Goal: Task Accomplishment & Management: Use online tool/utility

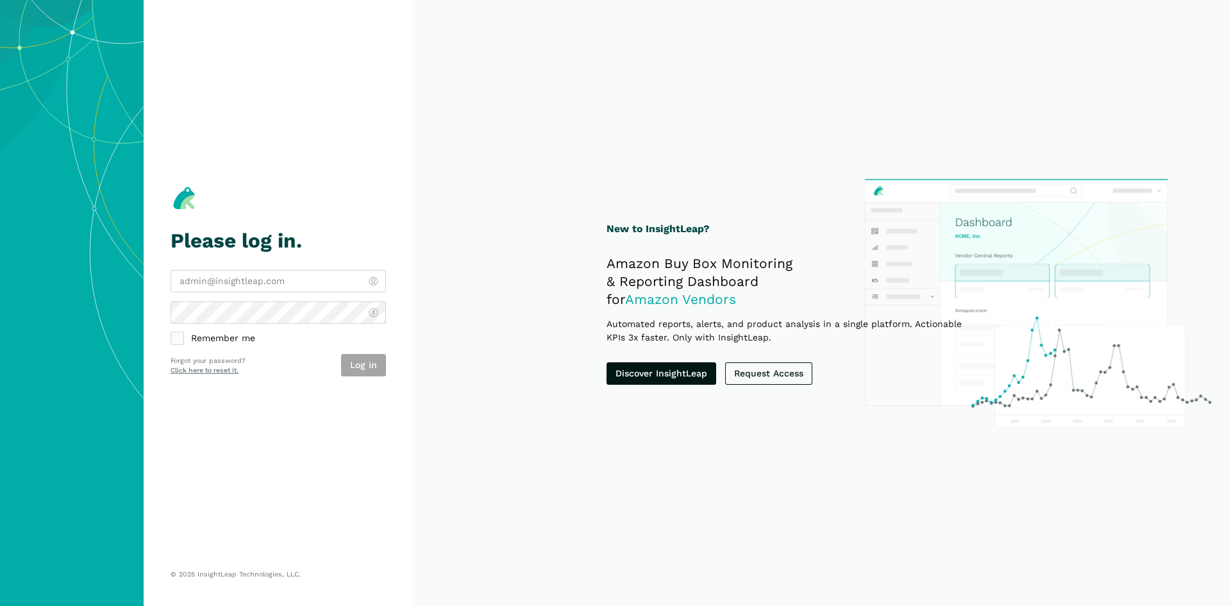
type input "[PERSON_NAME][EMAIL_ADDRESS][DOMAIN_NAME]"
click at [238, 341] on label "Remember me" at bounding box center [277, 339] width 215 height 12
click at [171, 333] on input "Remember me" at bounding box center [170, 333] width 1 height 1
checkbox input "true"
click at [379, 366] on button "Log in" at bounding box center [363, 365] width 45 height 22
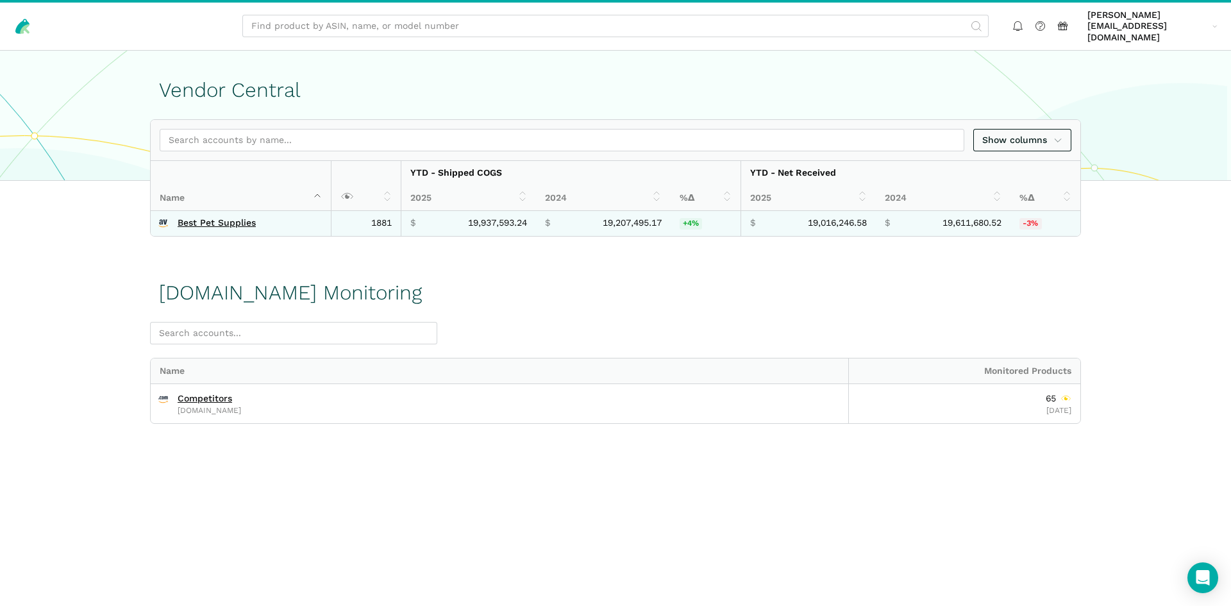
click at [228, 211] on td "Best Pet Supplies" at bounding box center [241, 224] width 181 height 26
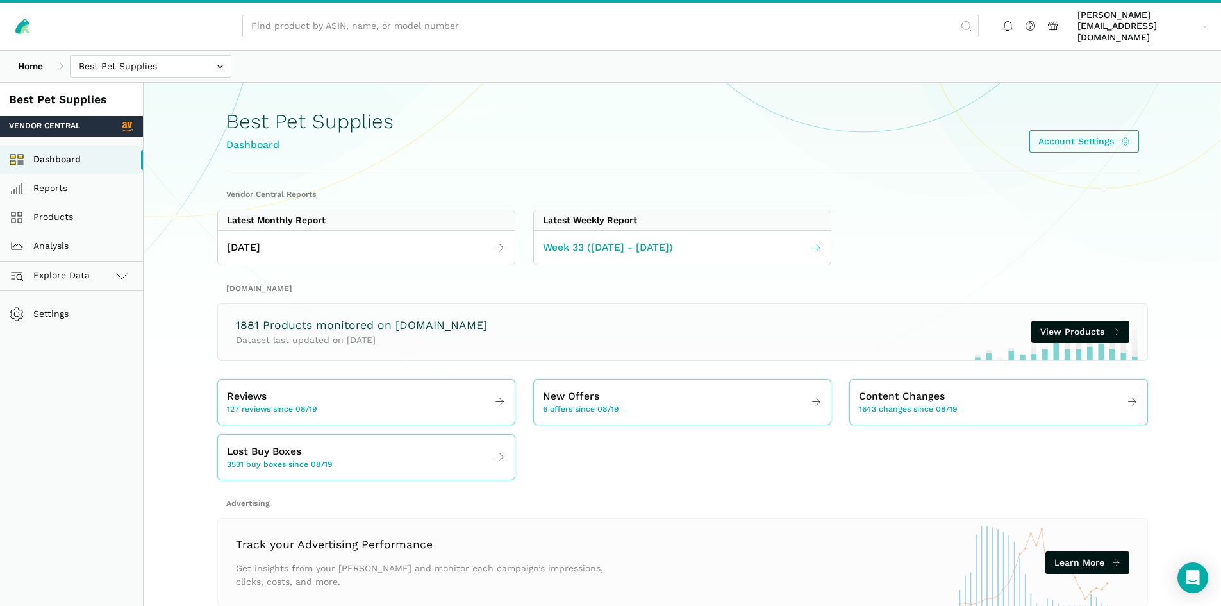
click at [699, 235] on link "Week 33 ([DATE] - [DATE])" at bounding box center [682, 247] width 297 height 25
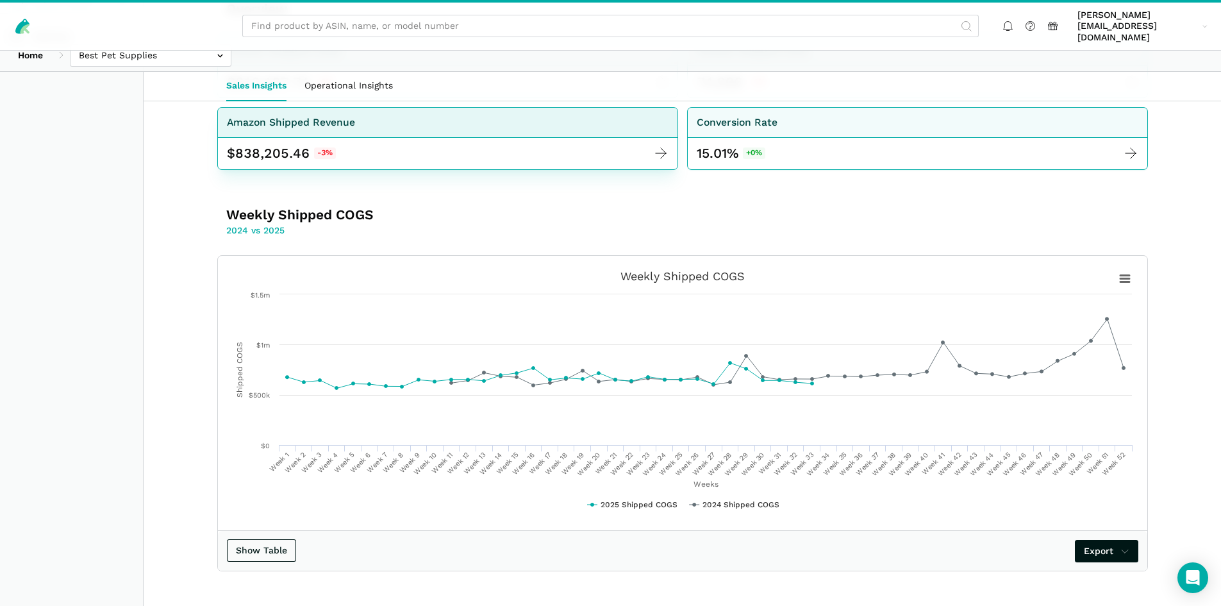
scroll to position [278, 0]
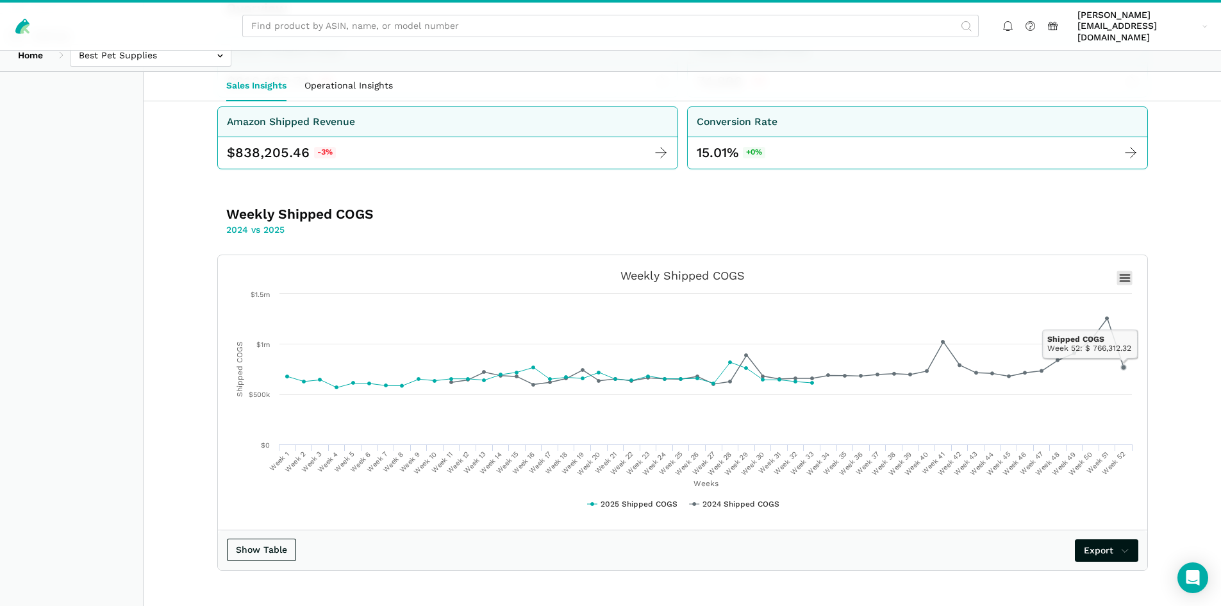
click at [1126, 274] on icon at bounding box center [1124, 277] width 9 height 6
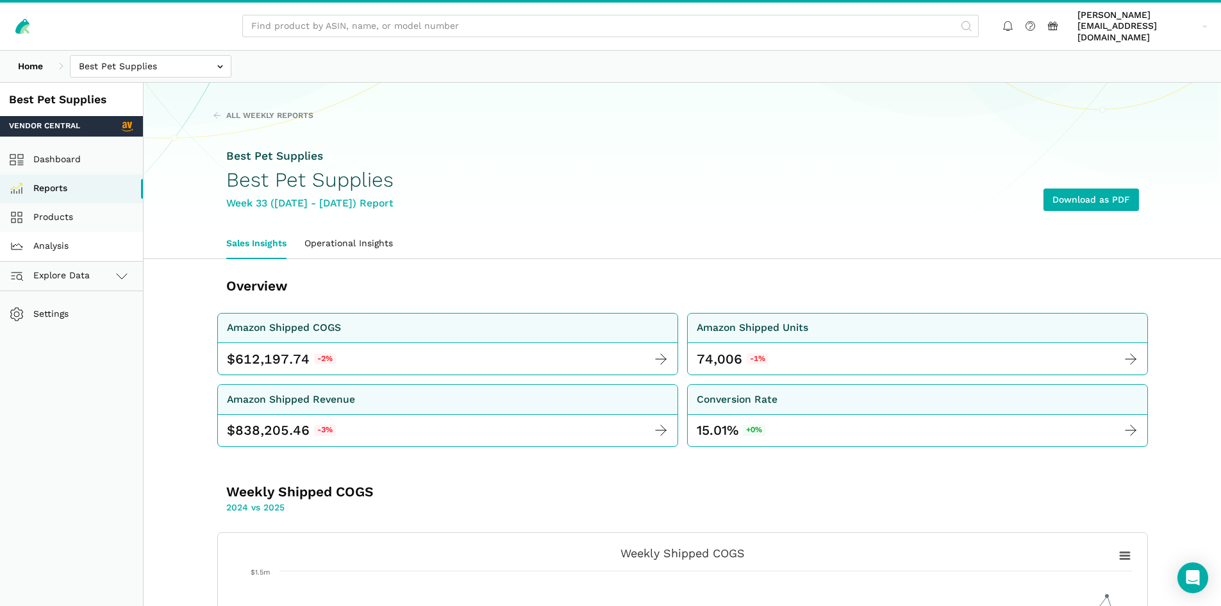
click at [101, 232] on link "Analysis" at bounding box center [71, 246] width 143 height 29
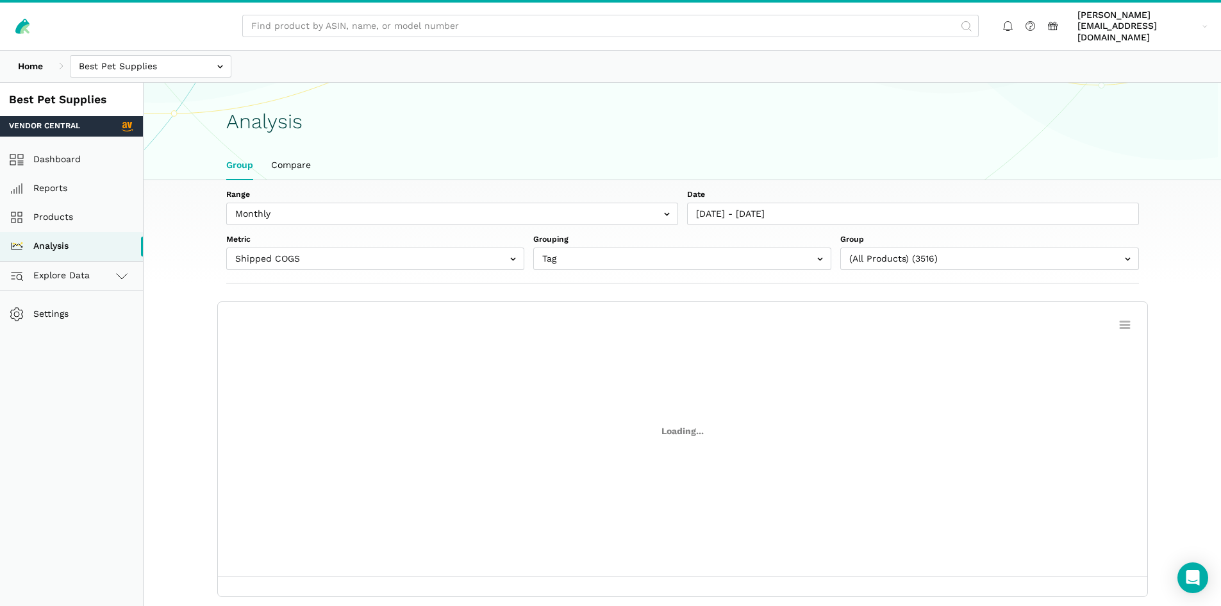
scroll to position [4, 0]
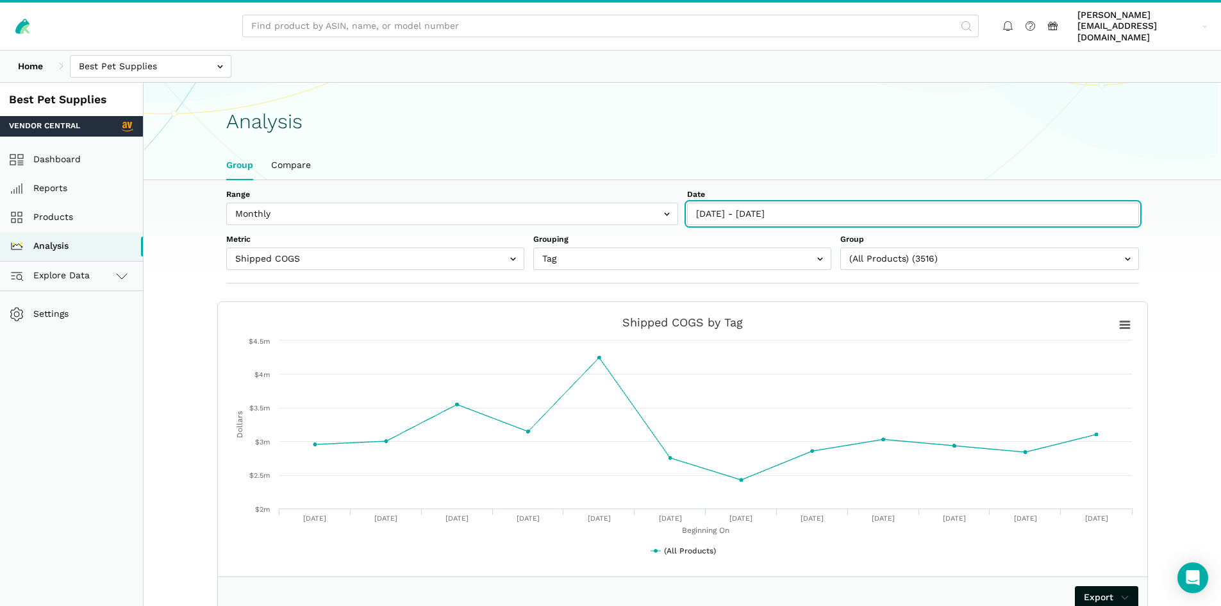
type input "[DATE]"
click at [819, 204] on input "[DATE] - [DATE]" at bounding box center [913, 214] width 452 height 22
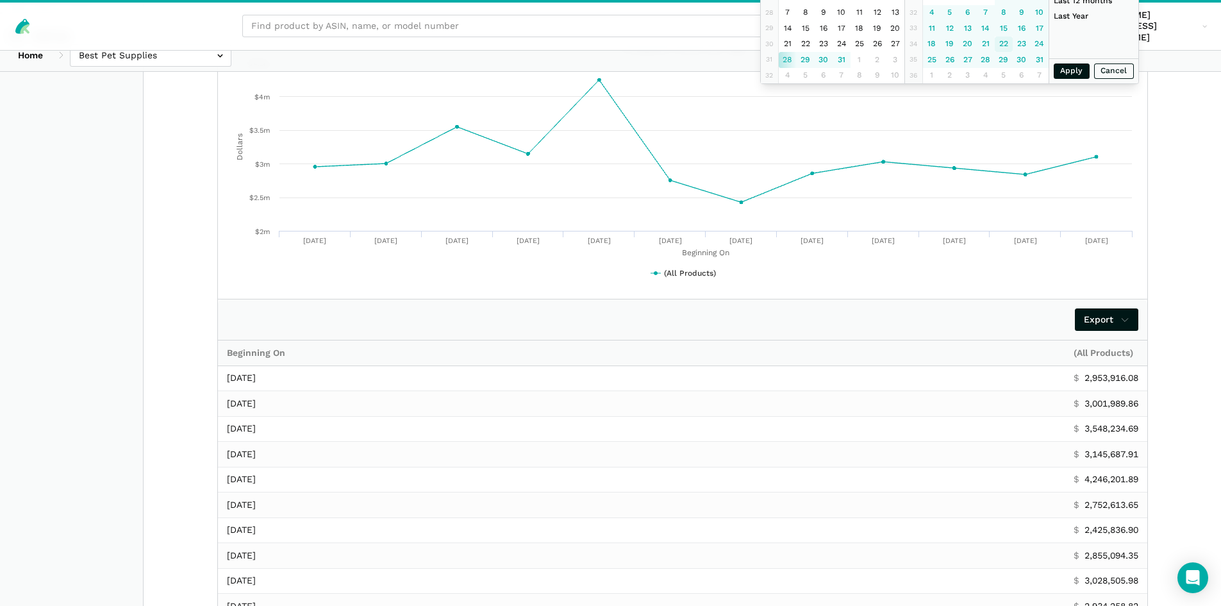
scroll to position [0, 0]
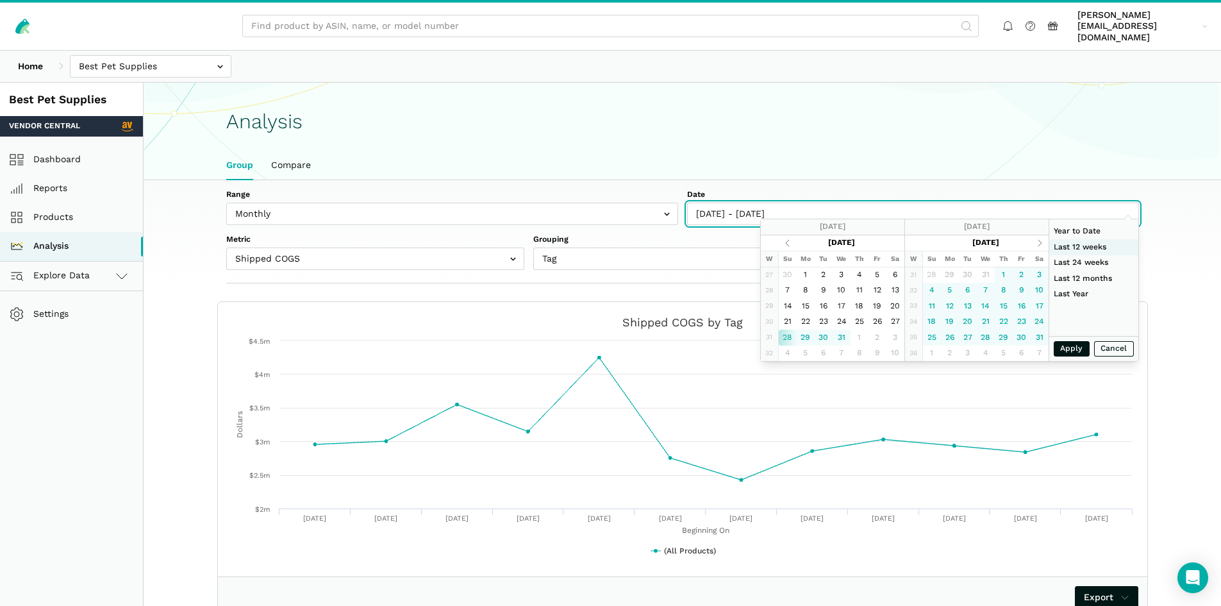
type input "[DATE]"
click at [1040, 239] on th at bounding box center [1040, 243] width 18 height 16
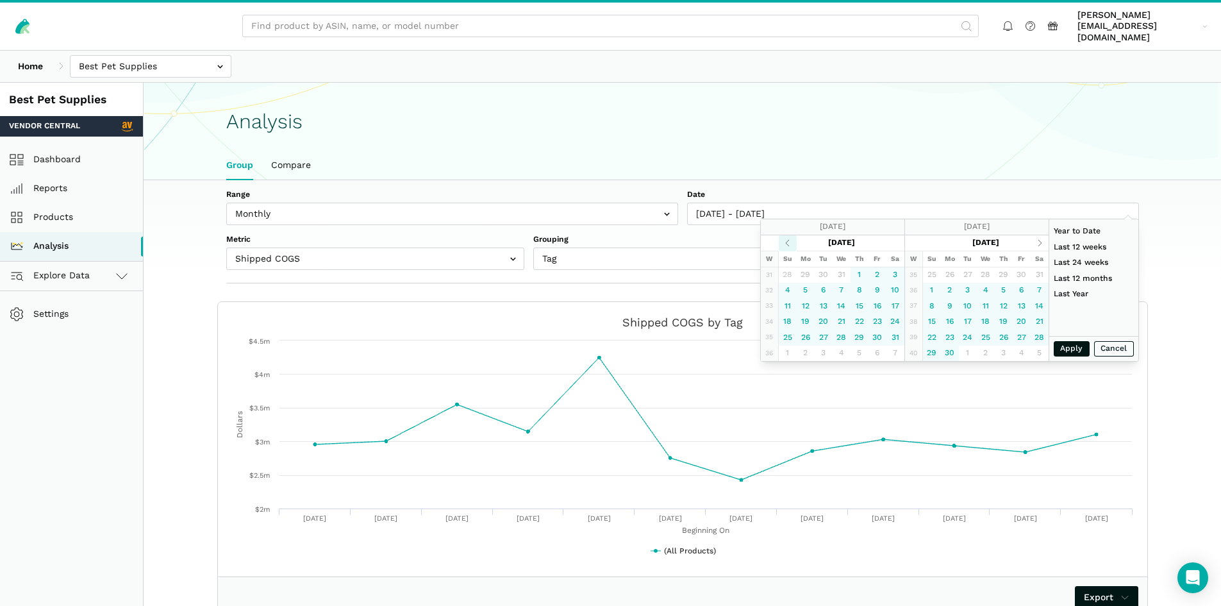
click at [782, 242] on th at bounding box center [788, 243] width 18 height 16
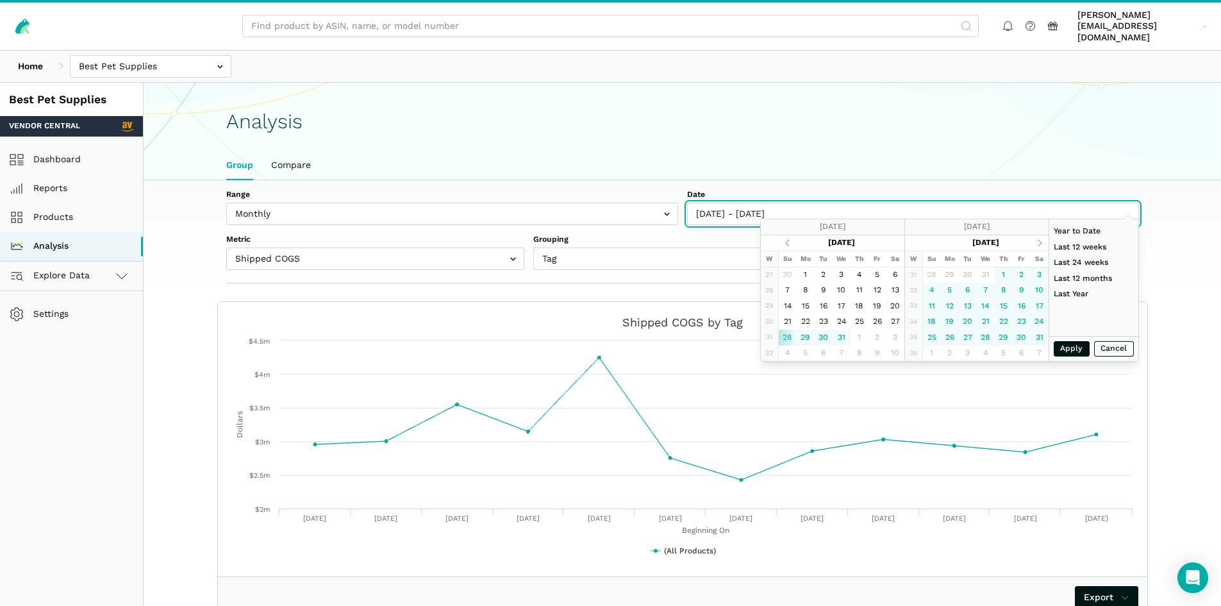
click at [767, 203] on input "[DATE] - [DATE]" at bounding box center [913, 214] width 452 height 22
type input "[DATE]"
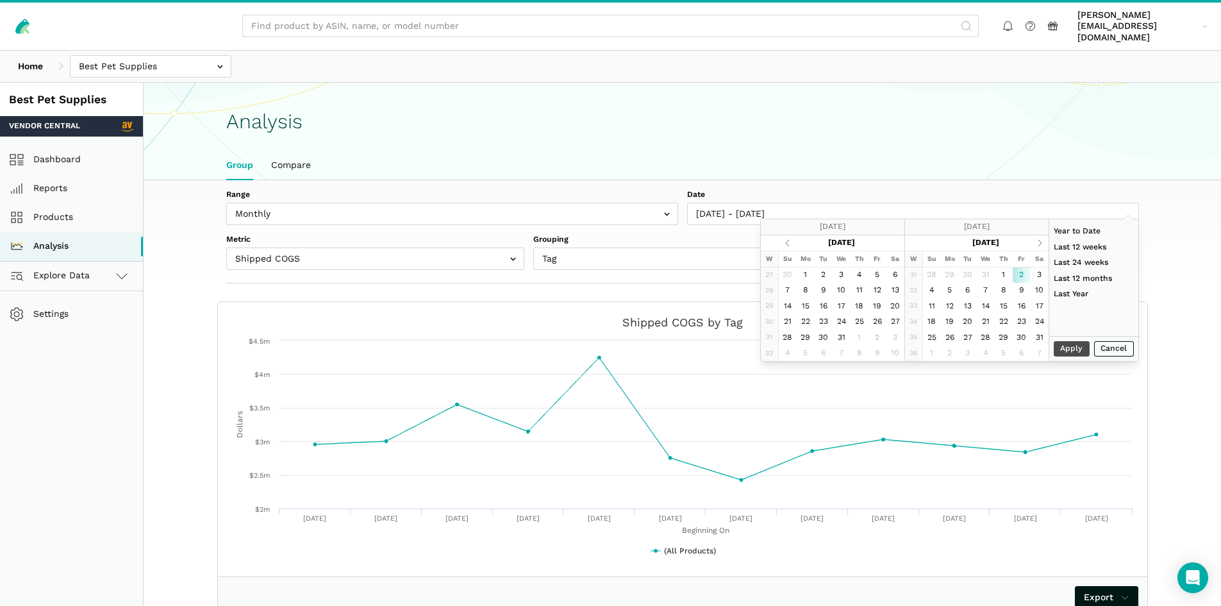
type input "[DATE]"
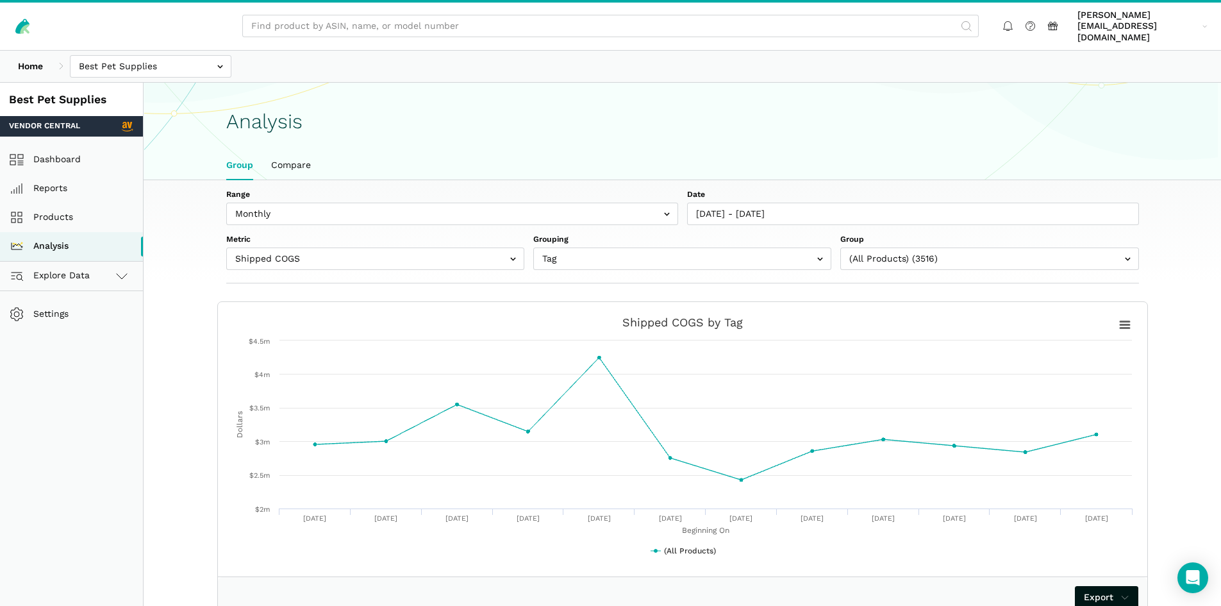
click at [851, 214] on div "Range Weekly Monthly Date [DATE] - [DATE] Metric Shipped COGS Net Received Net …" at bounding box center [682, 229] width 913 height 81
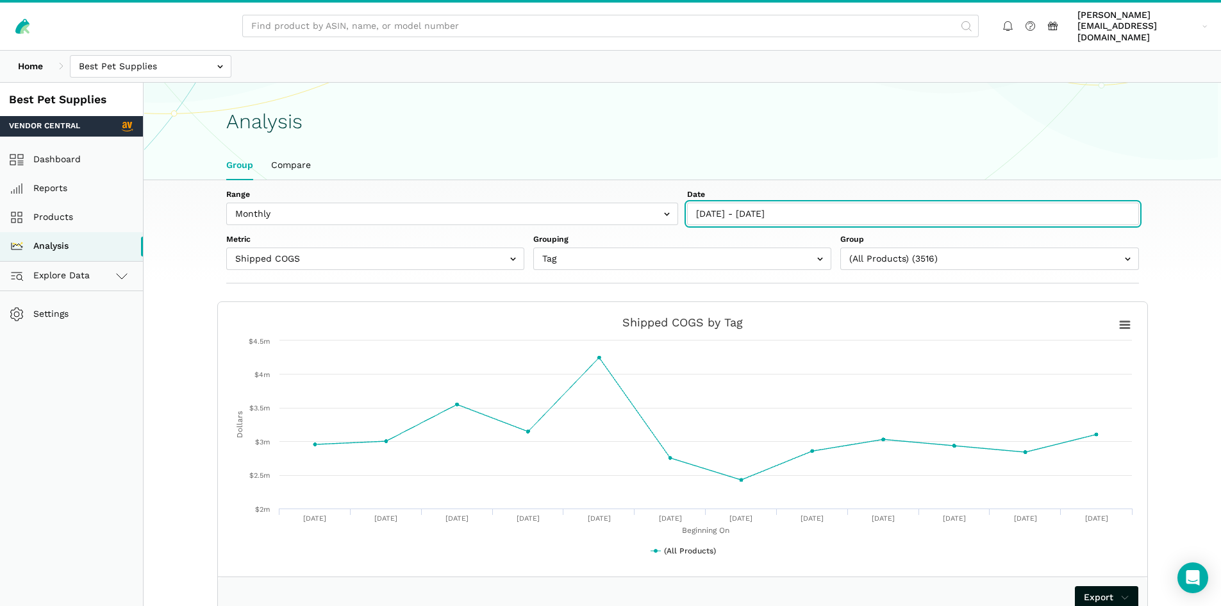
type input "[DATE]"
click at [838, 203] on input "[DATE] - [DATE]" at bounding box center [913, 214] width 452 height 22
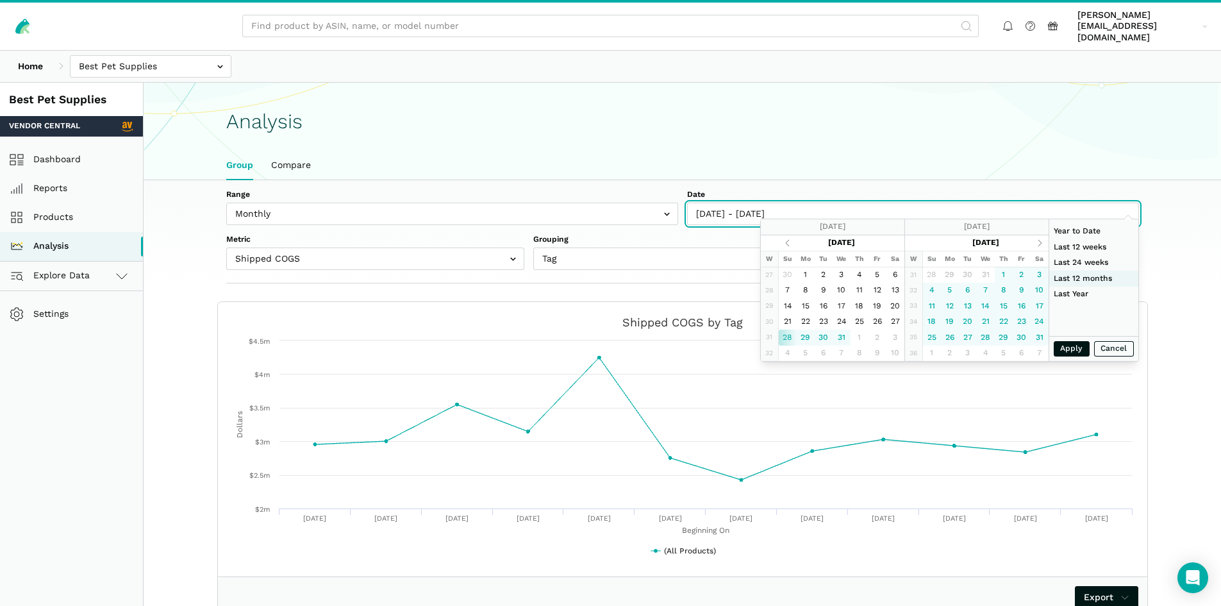
type input "[DATE]"
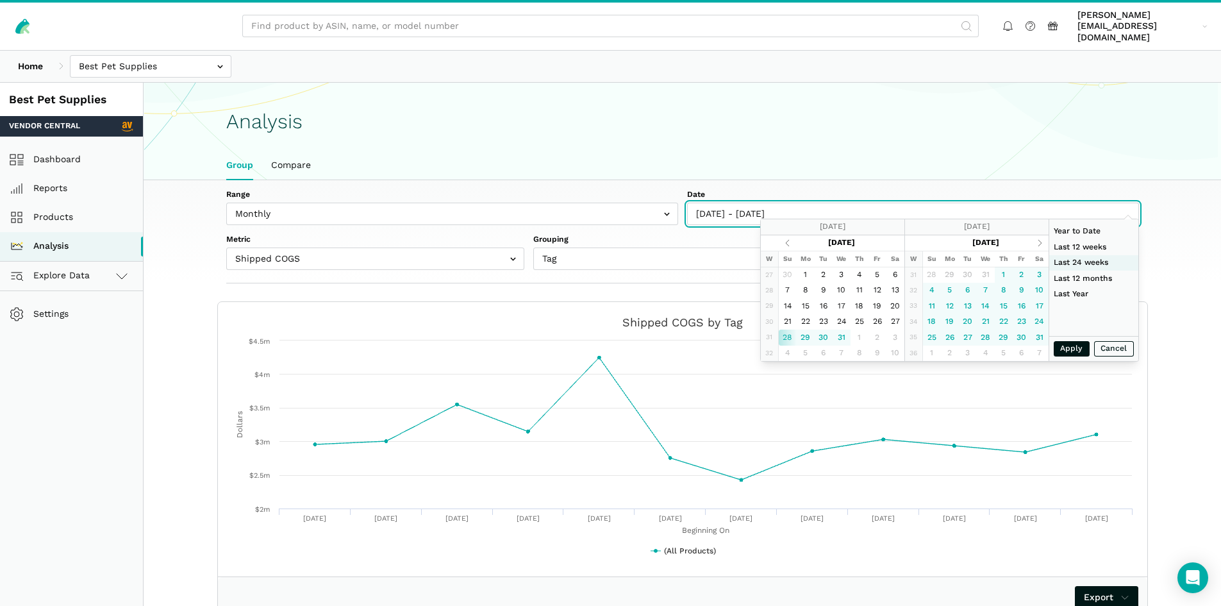
type input "[DATE]"
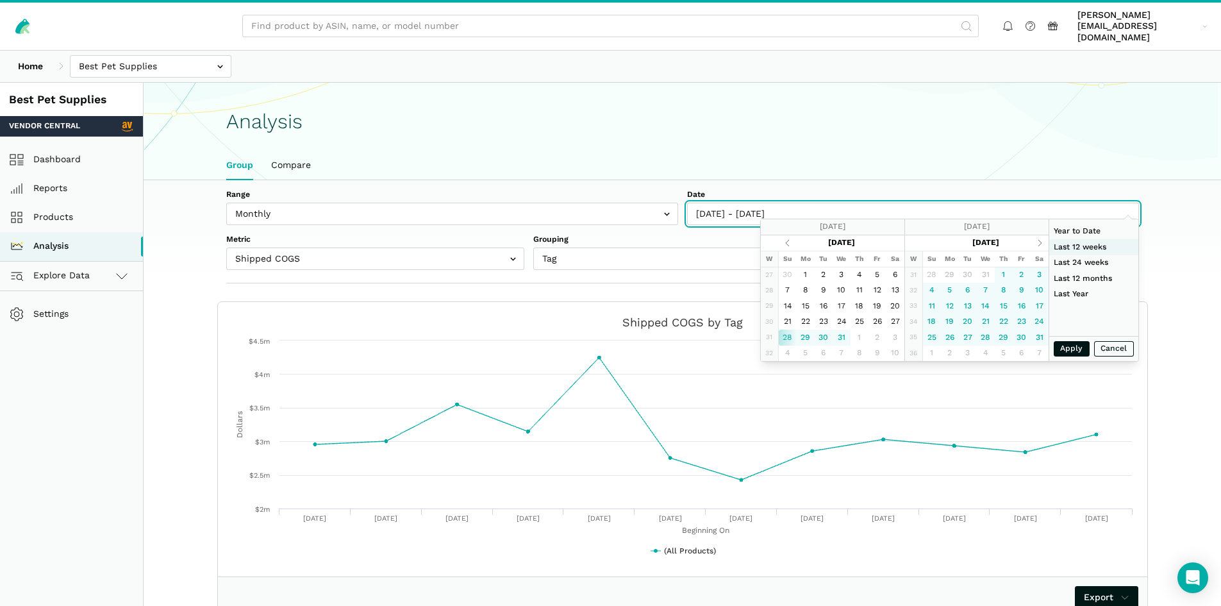
type input "[DATE]"
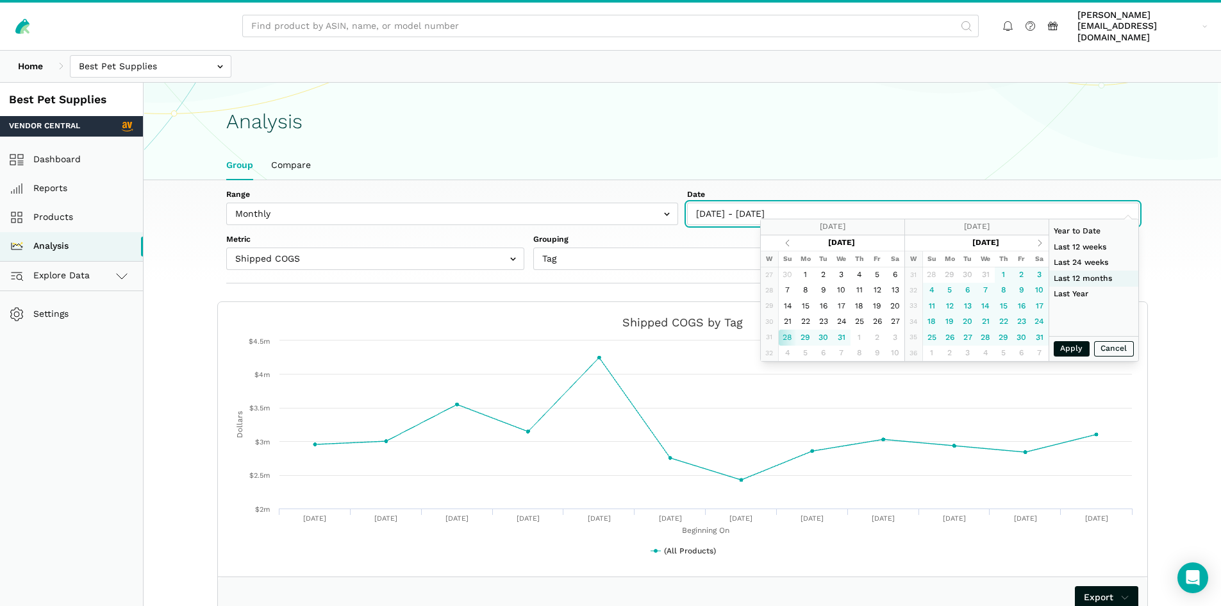
type input "[DATE]"
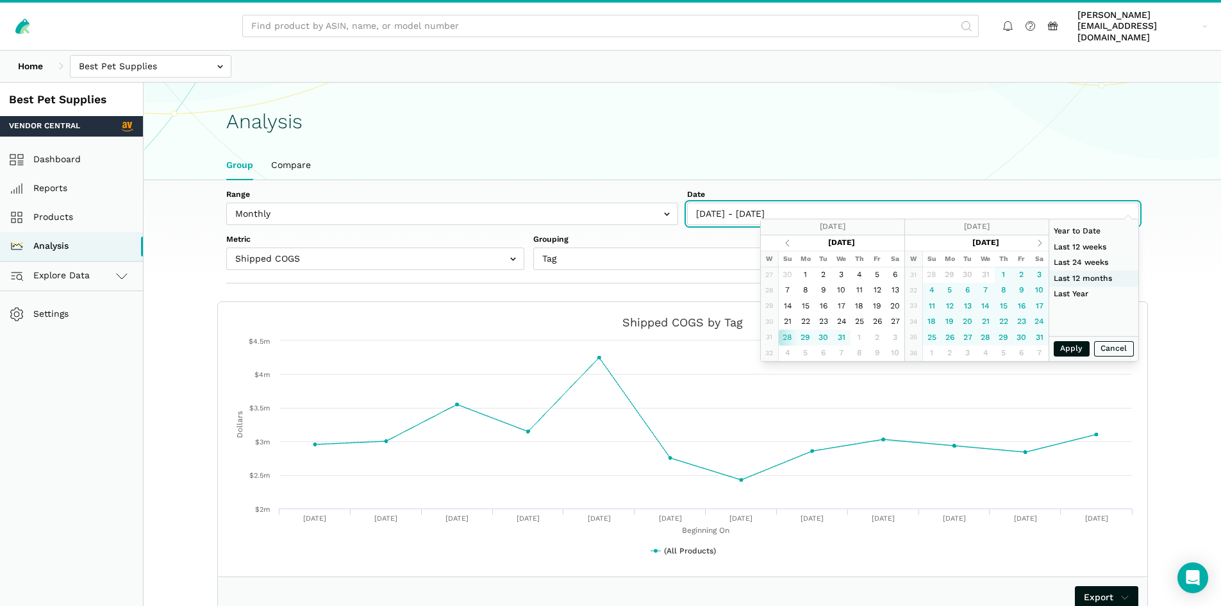
type input "[DATE]"
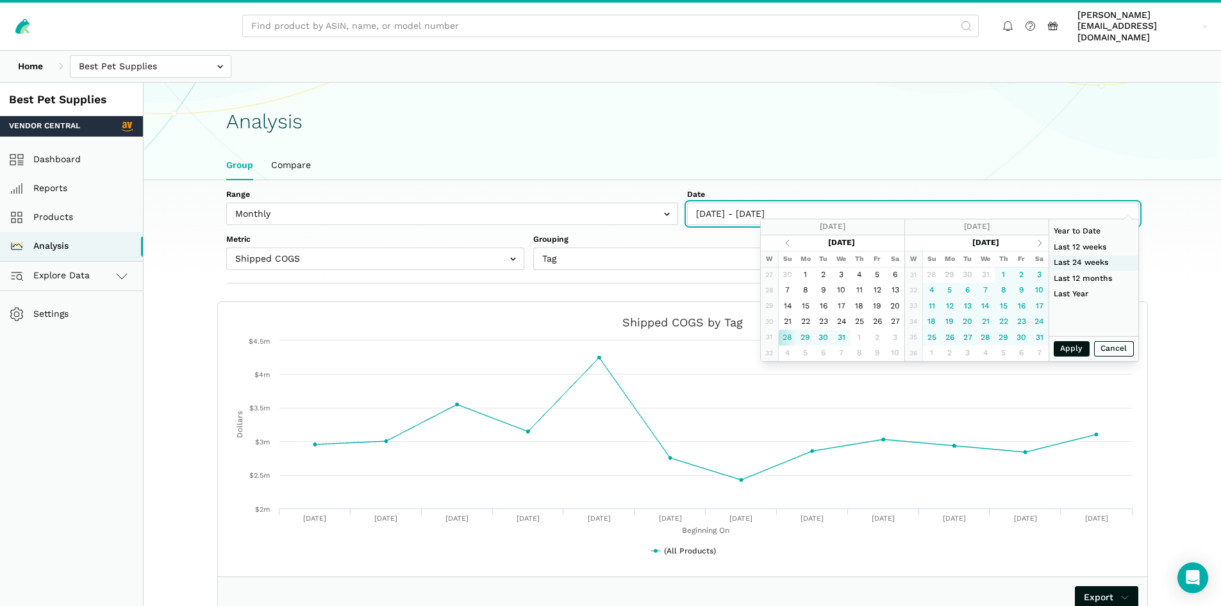
type input "[DATE]"
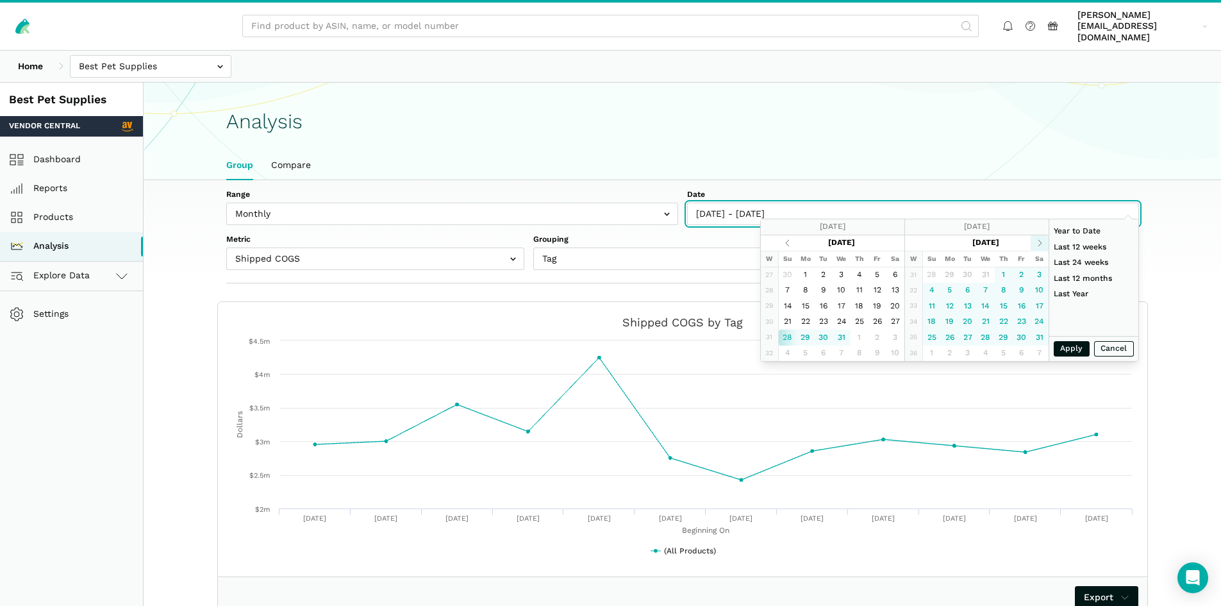
type input "[DATE]"
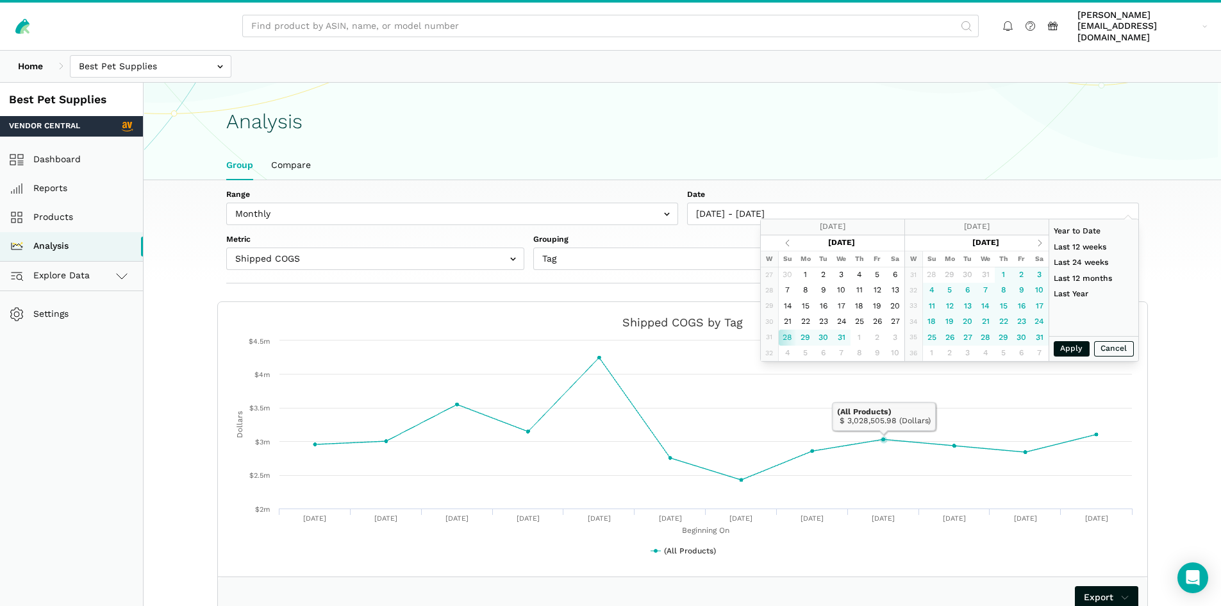
click at [902, 110] on h1 "Analysis" at bounding box center [682, 121] width 913 height 22
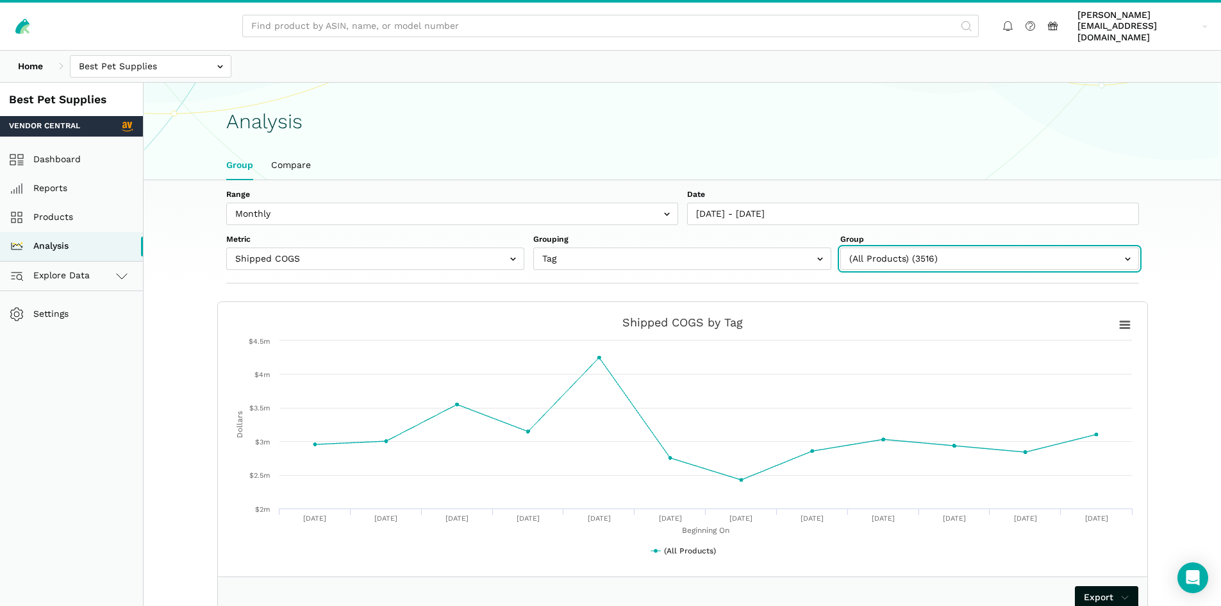
click at [897, 250] on input "text" at bounding box center [989, 258] width 298 height 22
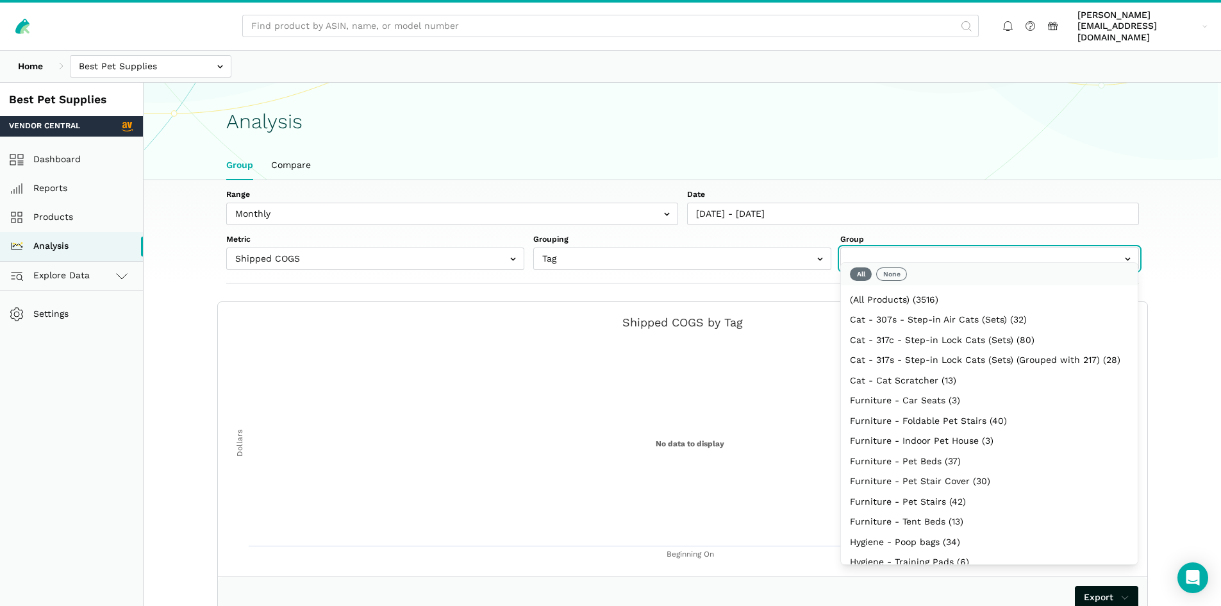
select select "(All Products)"
click at [903, 278] on button "None" at bounding box center [891, 273] width 31 height 13
click at [852, 274] on button "All" at bounding box center [861, 273] width 22 height 13
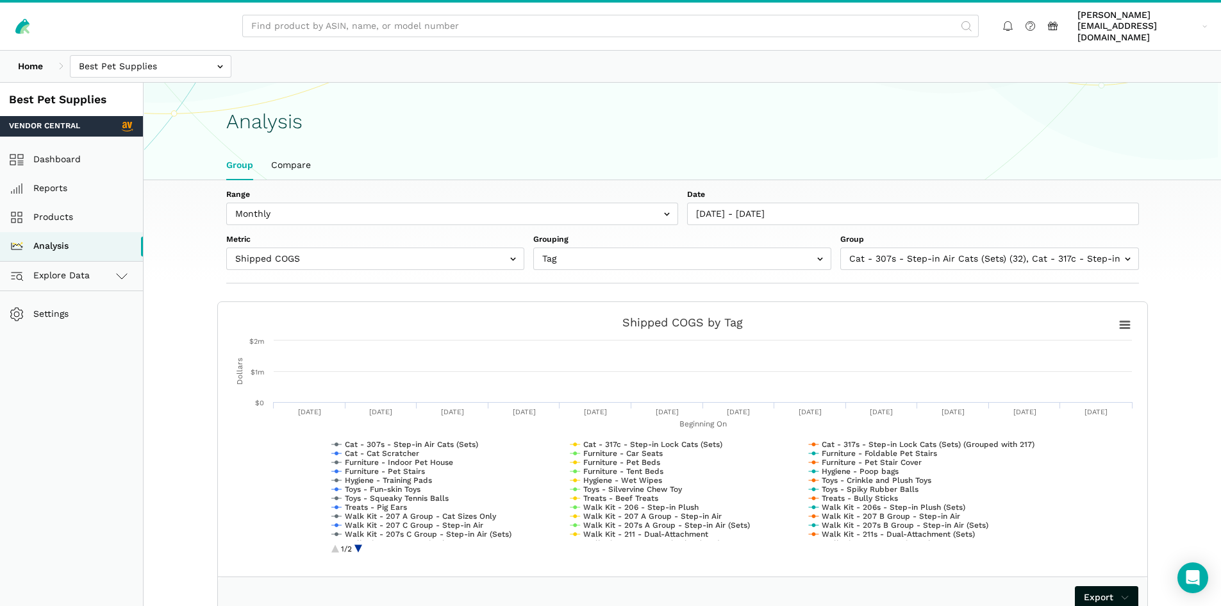
click at [937, 162] on ul "Group Compare" at bounding box center [682, 165] width 931 height 29
click at [890, 263] on div "Range Weekly Monthly Date [DATE] - [DATE] Metric Shipped COGS Net Received Net …" at bounding box center [682, 231] width 985 height 103
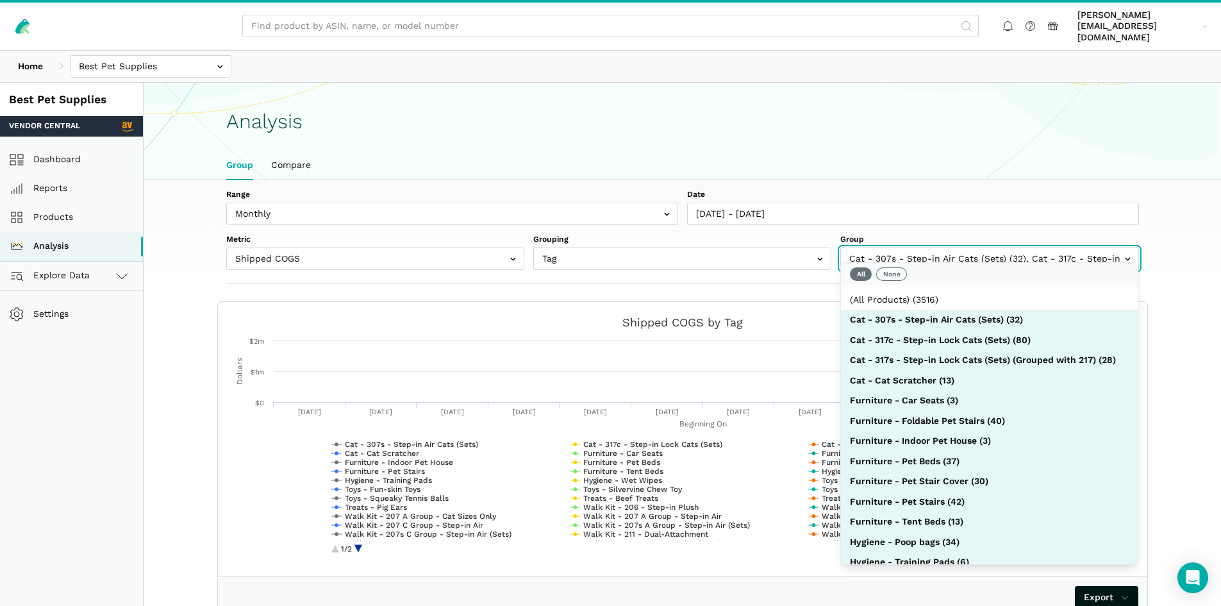
click at [899, 254] on input "text" at bounding box center [989, 258] width 298 height 22
select select "(All Products)"
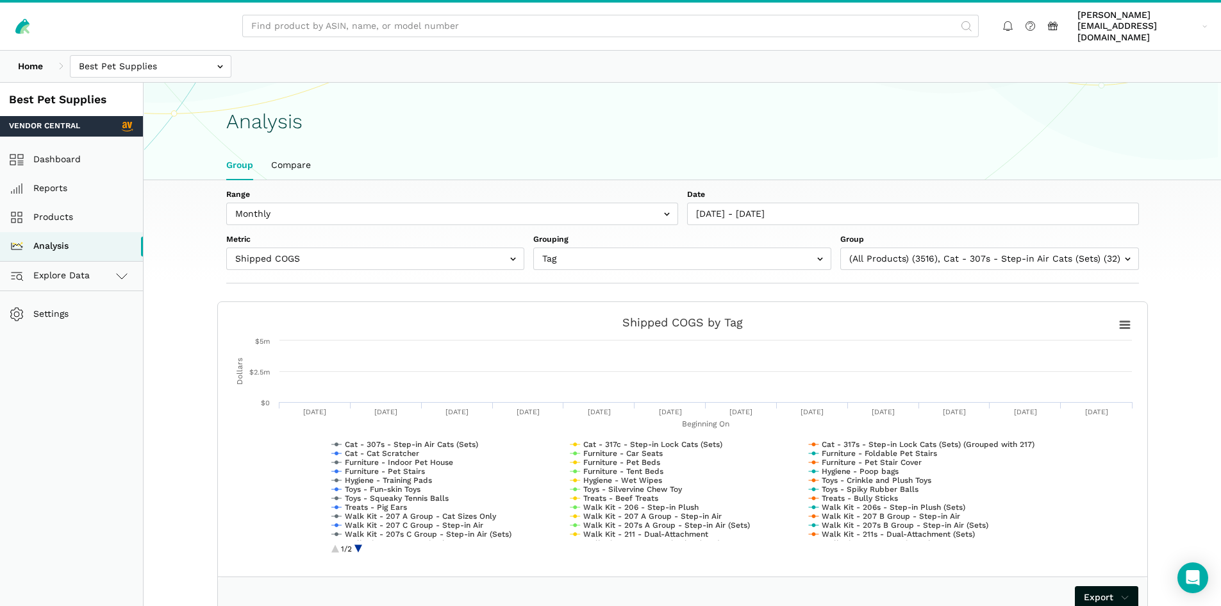
click at [900, 154] on ul "Group Compare" at bounding box center [682, 165] width 931 height 29
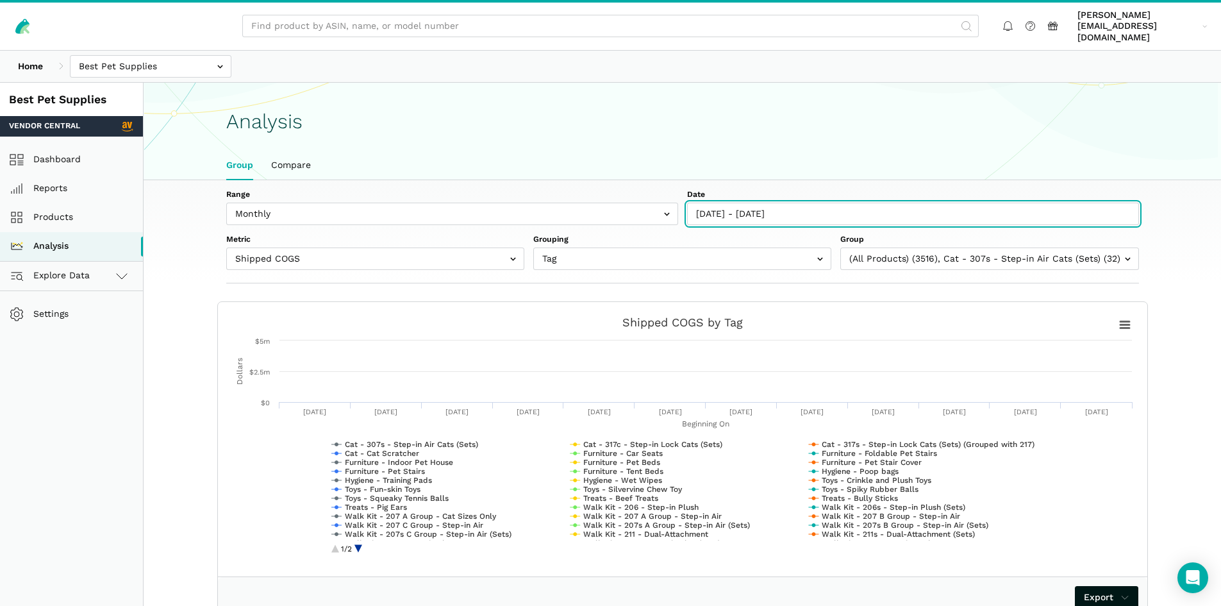
click at [811, 203] on input "[DATE] - [DATE]" at bounding box center [913, 214] width 452 height 22
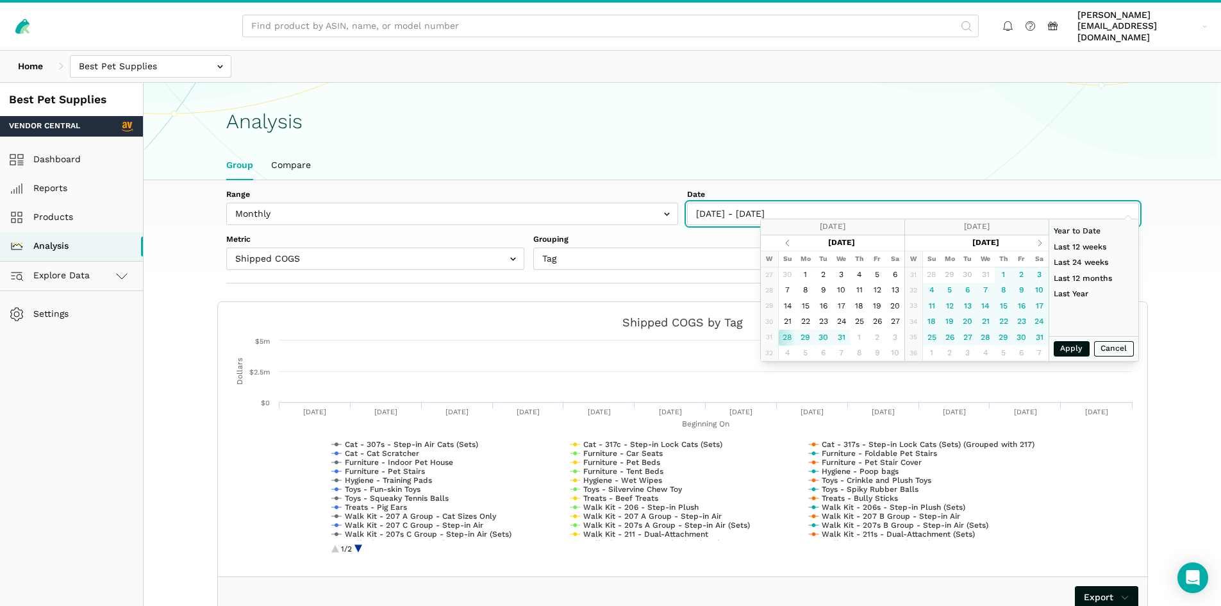
type input "[DATE]"
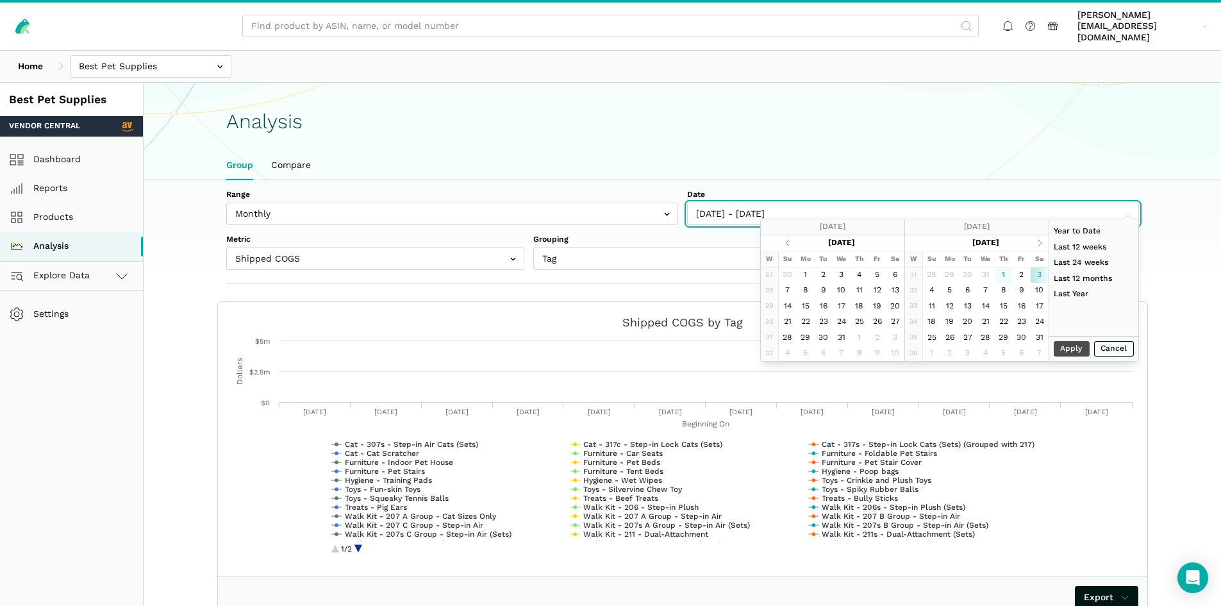
click at [837, 204] on input "[DATE] - [DATE]" at bounding box center [913, 214] width 452 height 22
type input "[DATE]"
click at [708, 203] on input "[DATE] - [DATE]" at bounding box center [913, 214] width 452 height 22
click at [783, 203] on input "[DATE] - [DATE]" at bounding box center [913, 214] width 452 height 22
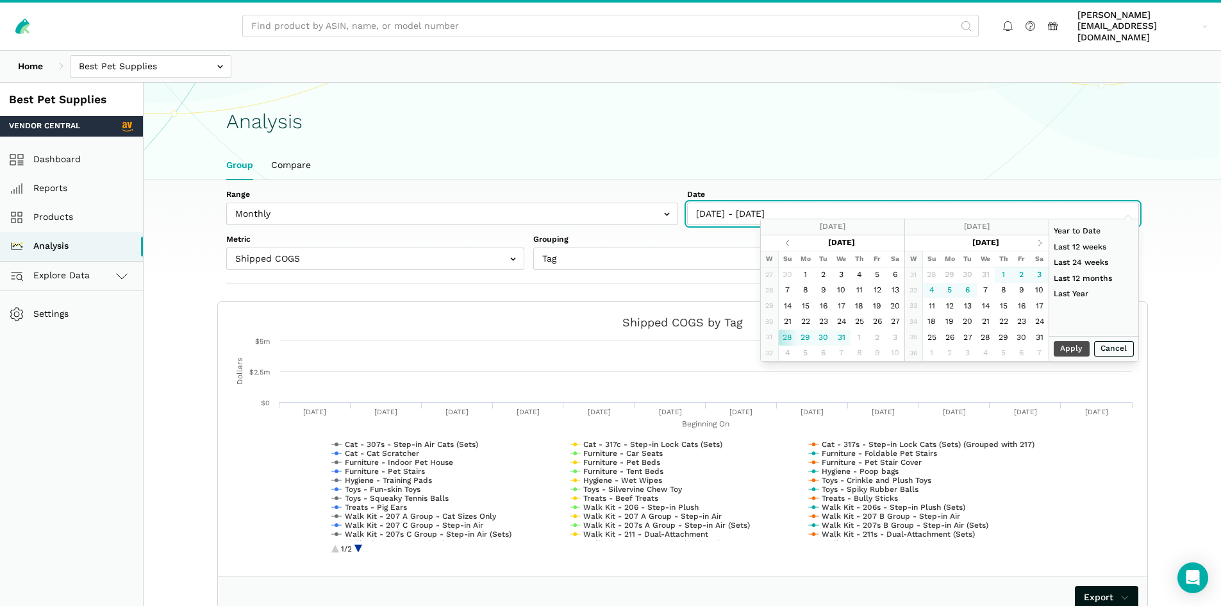
type input "[DATE]"
drag, startPoint x: 847, startPoint y: 206, endPoint x: 691, endPoint y: 203, distance: 156.4
click at [691, 203] on input "[DATE] - [DATE]" at bounding box center [913, 214] width 452 height 22
type input "[DATE]"
click at [792, 204] on input "Date" at bounding box center [913, 214] width 452 height 22
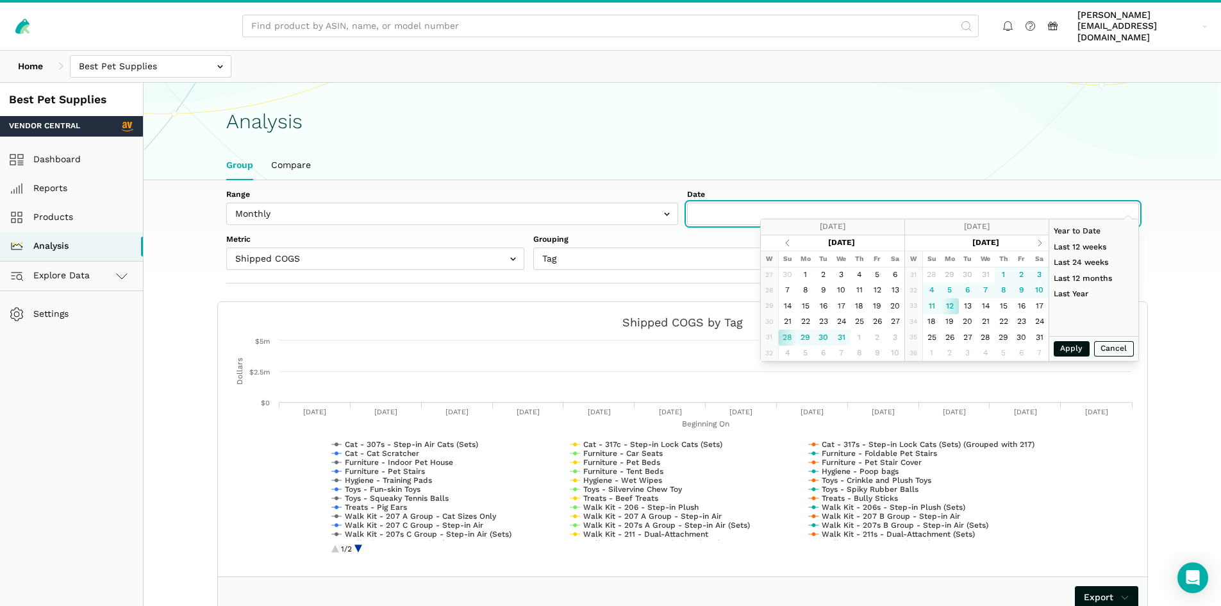
type input "[DATE]"
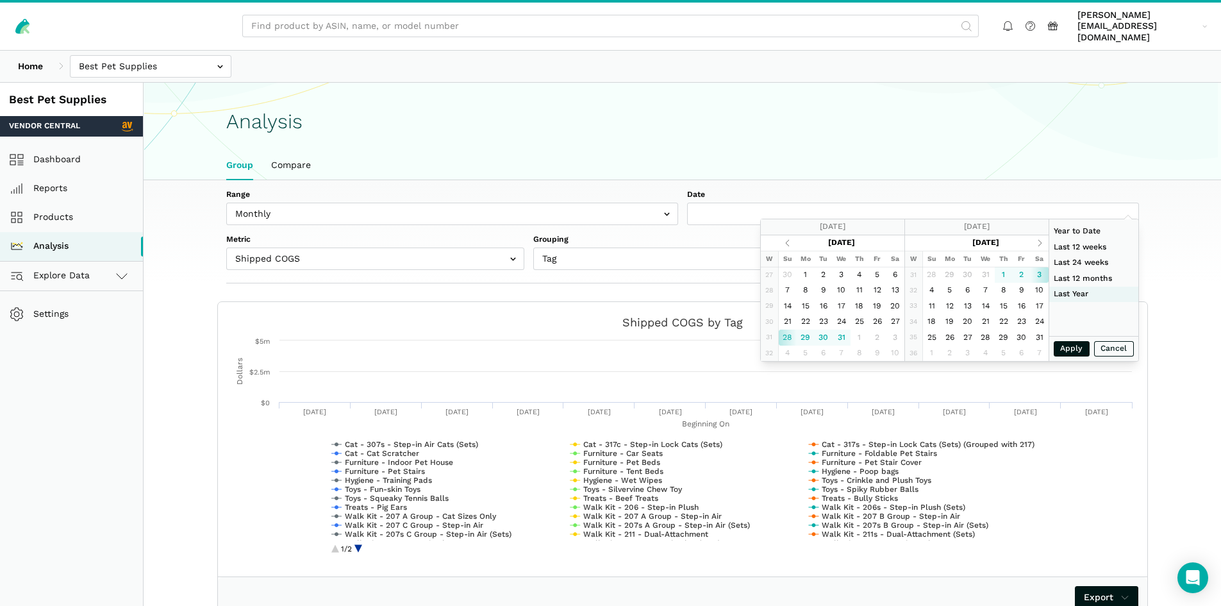
type input "[DATE]"
click at [1079, 296] on li "Last Year" at bounding box center [1093, 295] width 89 height 16
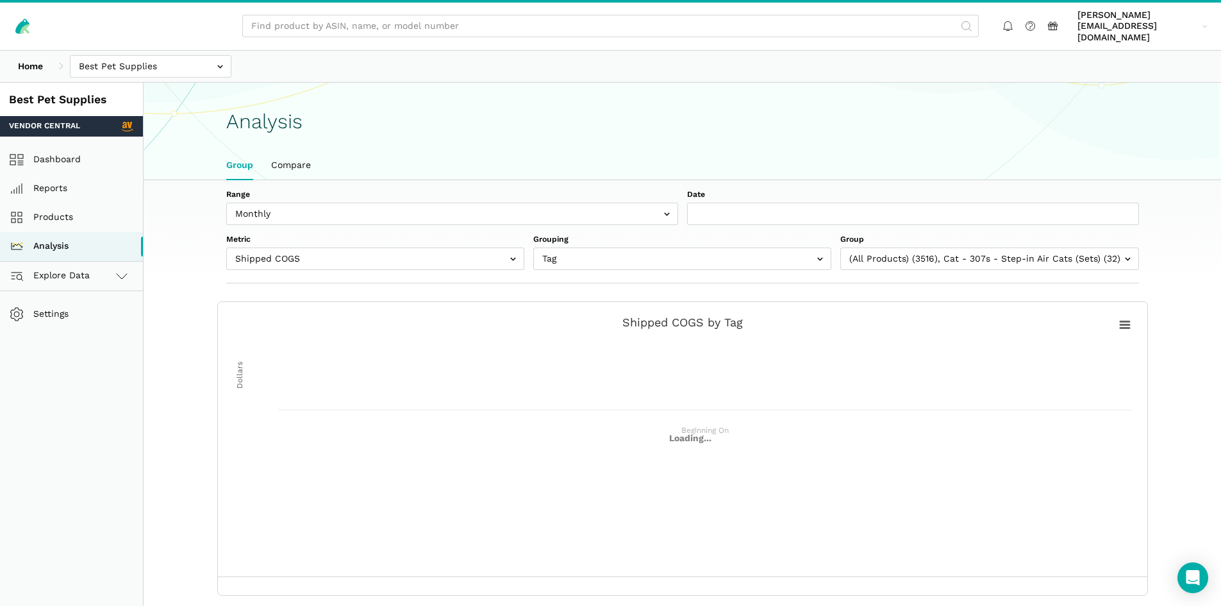
type input "[DATE] - [DATE]"
type input "[DATE]"
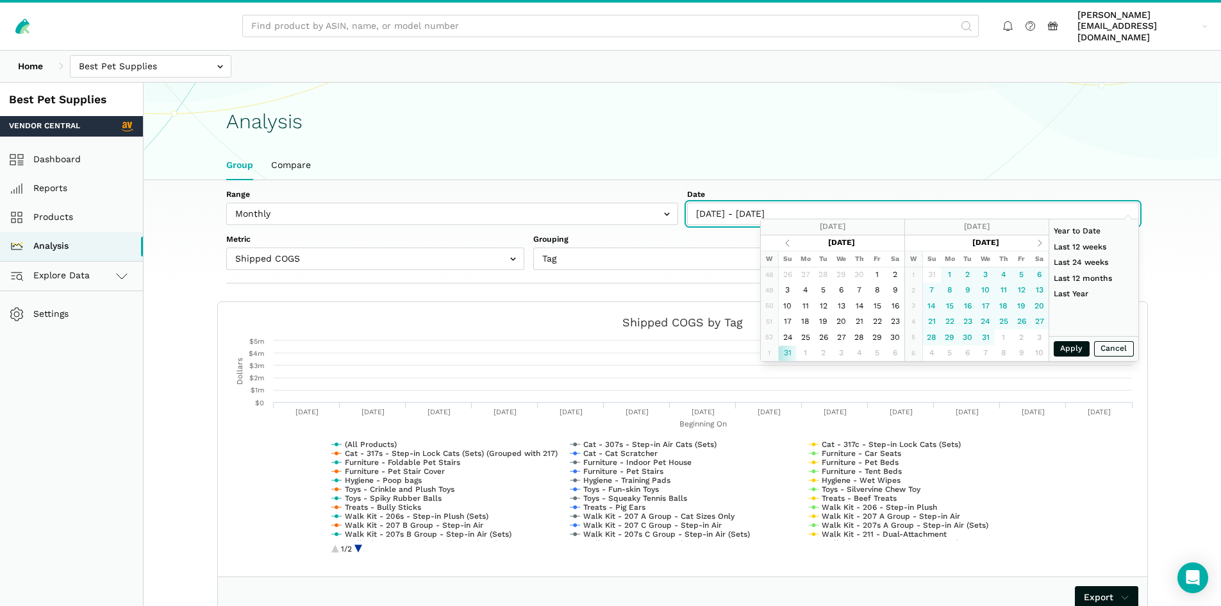
click at [811, 203] on input "[DATE] - [DATE]" at bounding box center [913, 214] width 452 height 22
type input "[DATE]"
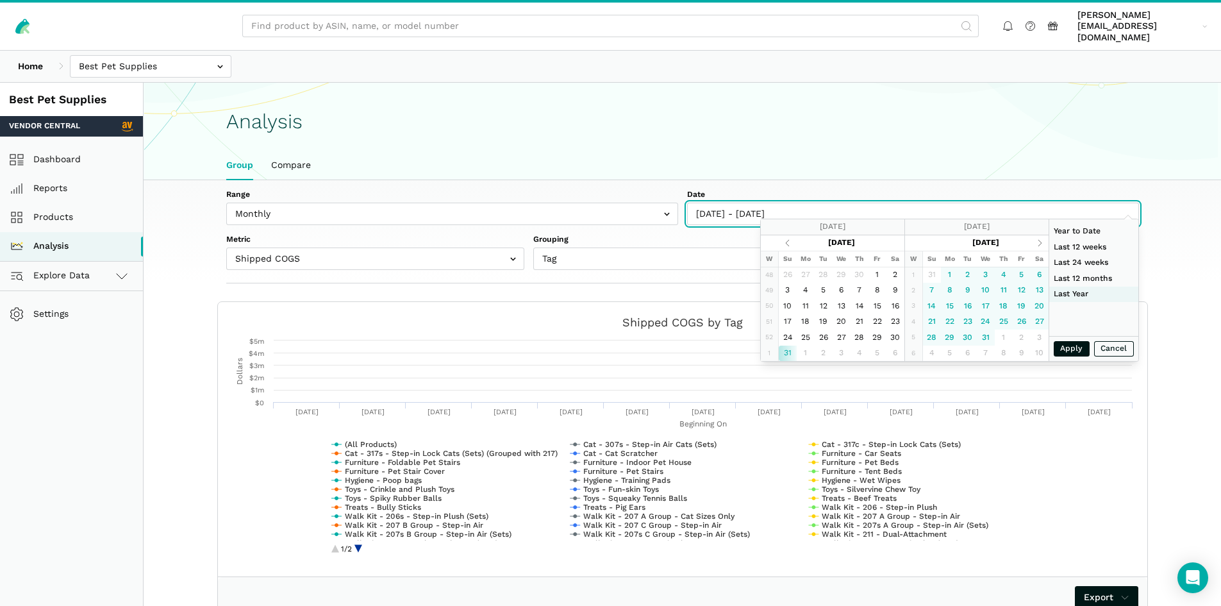
type input "[DATE]"
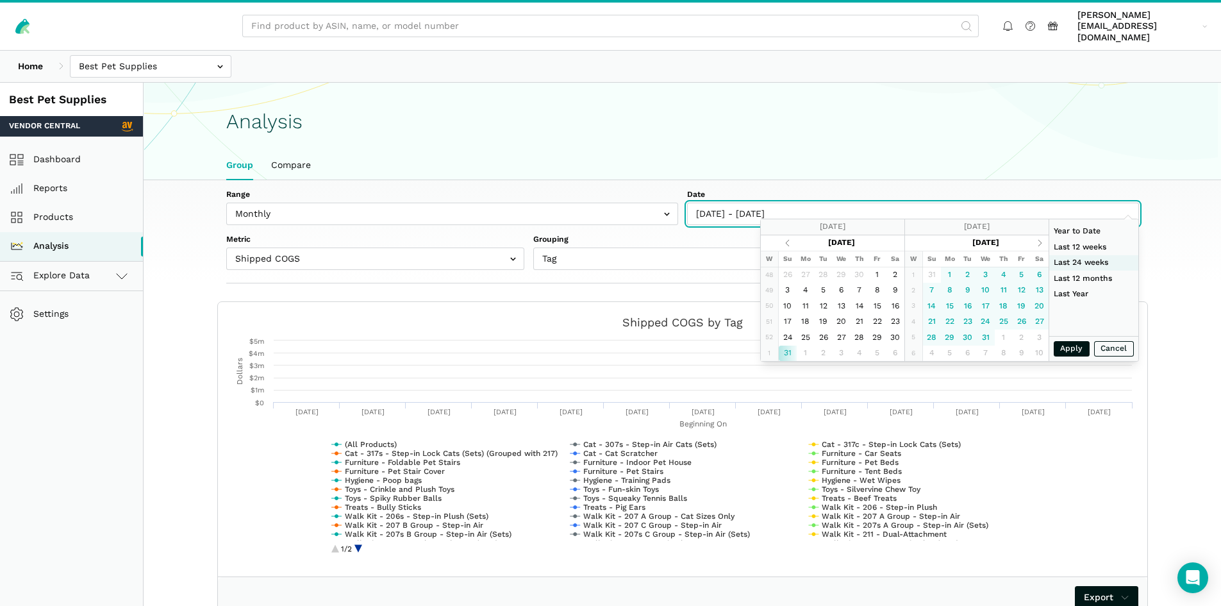
type input "[DATE]"
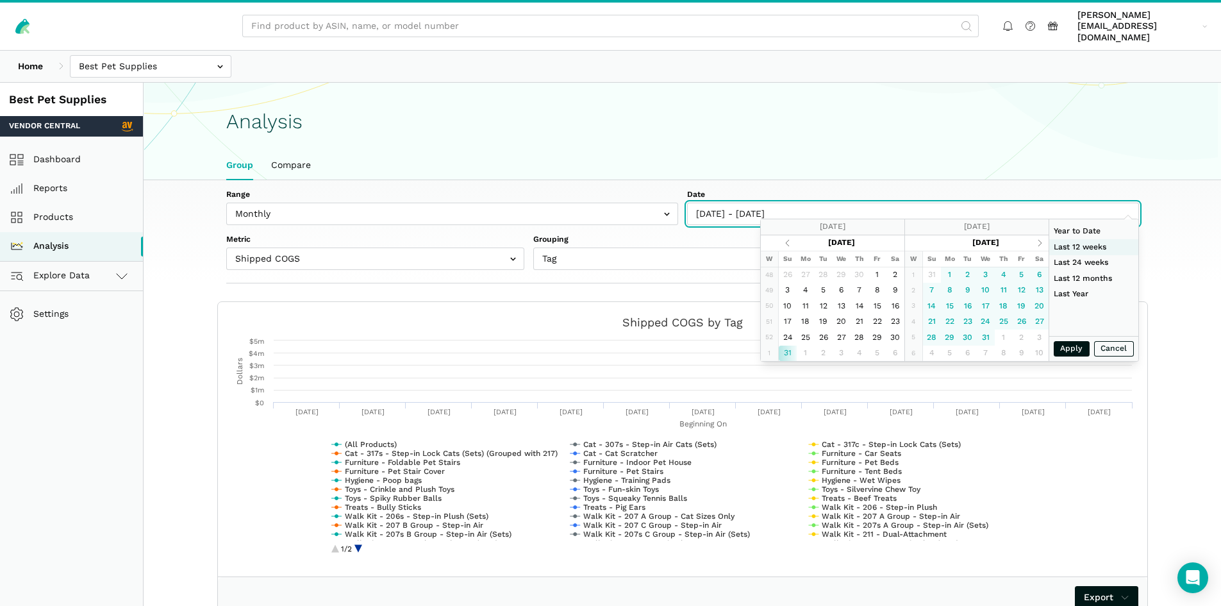
type input "[DATE]"
click at [1102, 250] on li "Last 12 weeks" at bounding box center [1093, 247] width 89 height 16
type input "[DATE] - [DATE]"
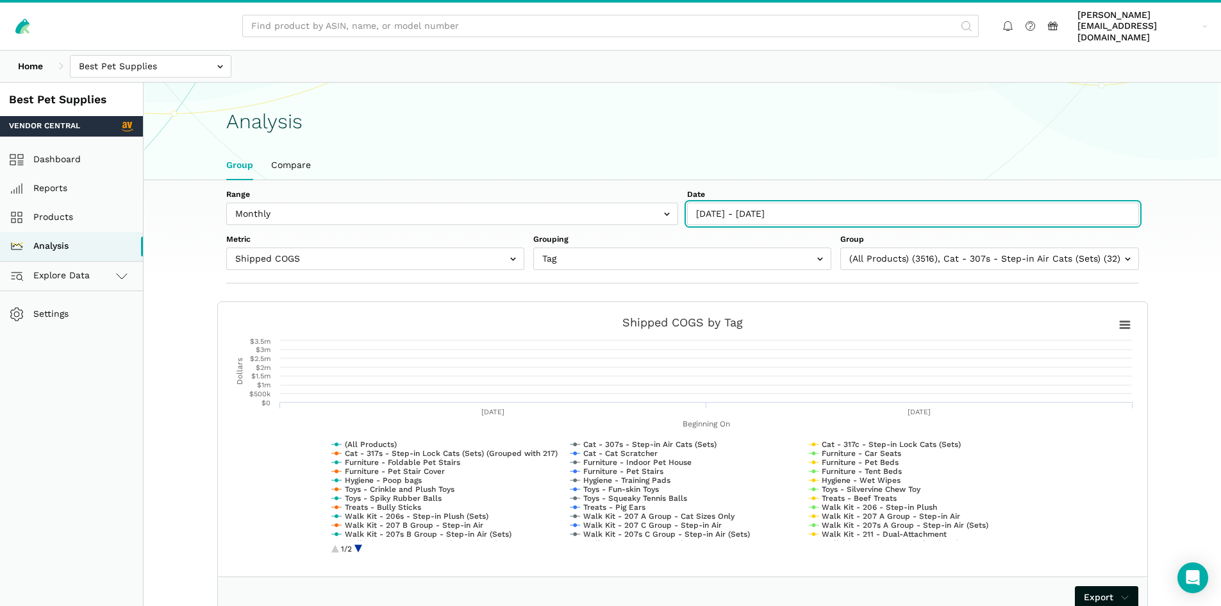
click at [799, 203] on input "[DATE] - [DATE]" at bounding box center [913, 214] width 452 height 22
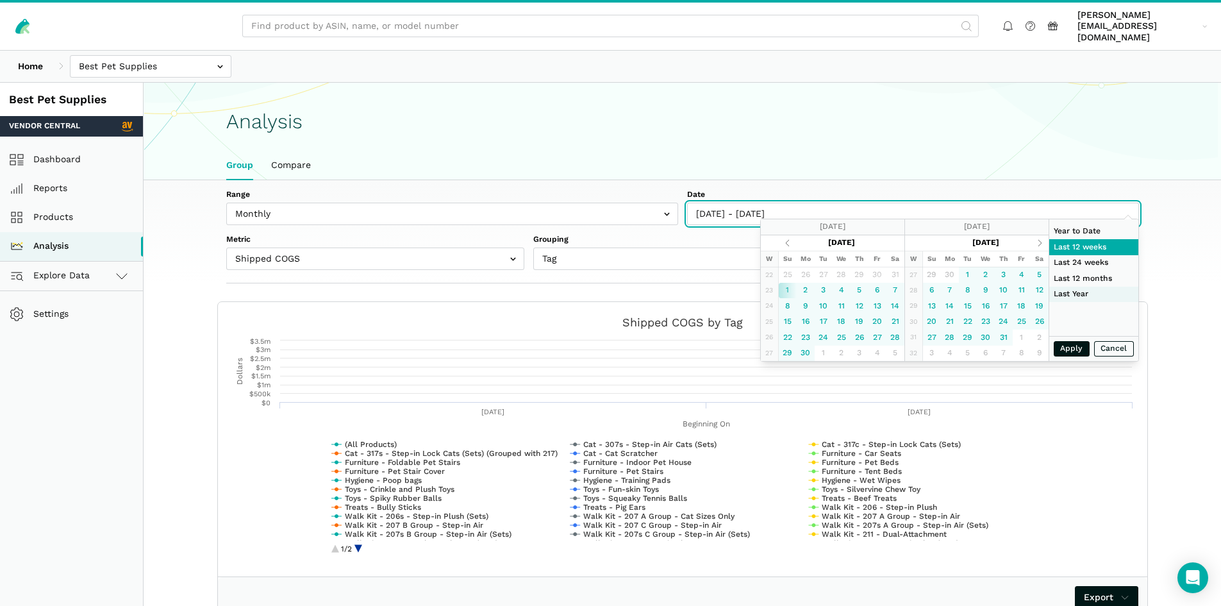
type input "[DATE]"
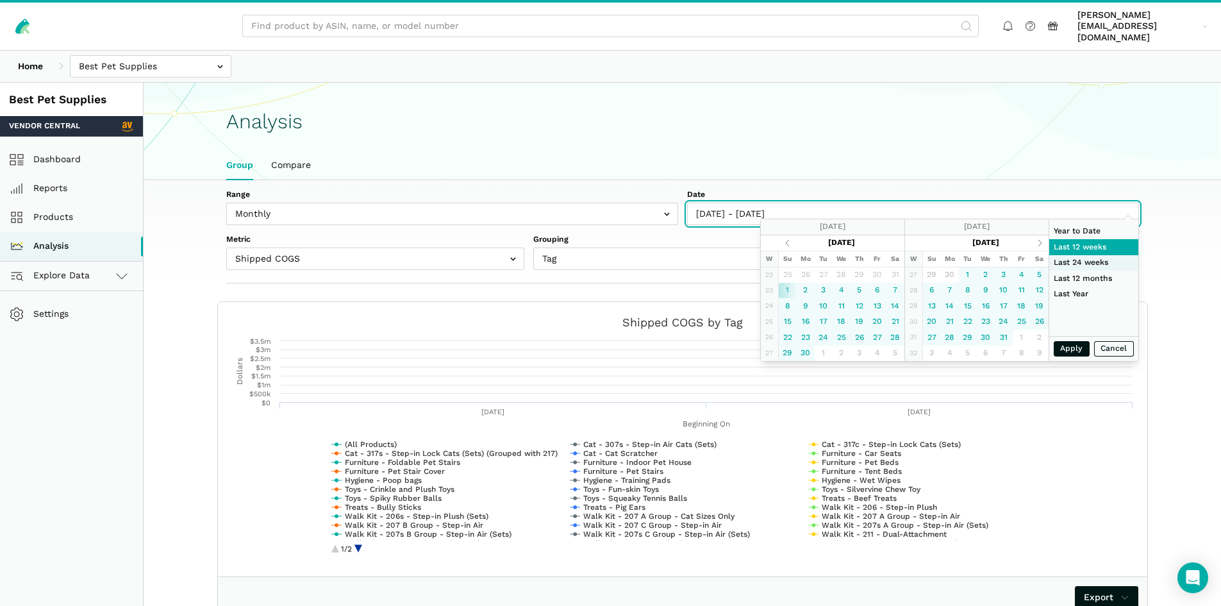
type input "[DATE]"
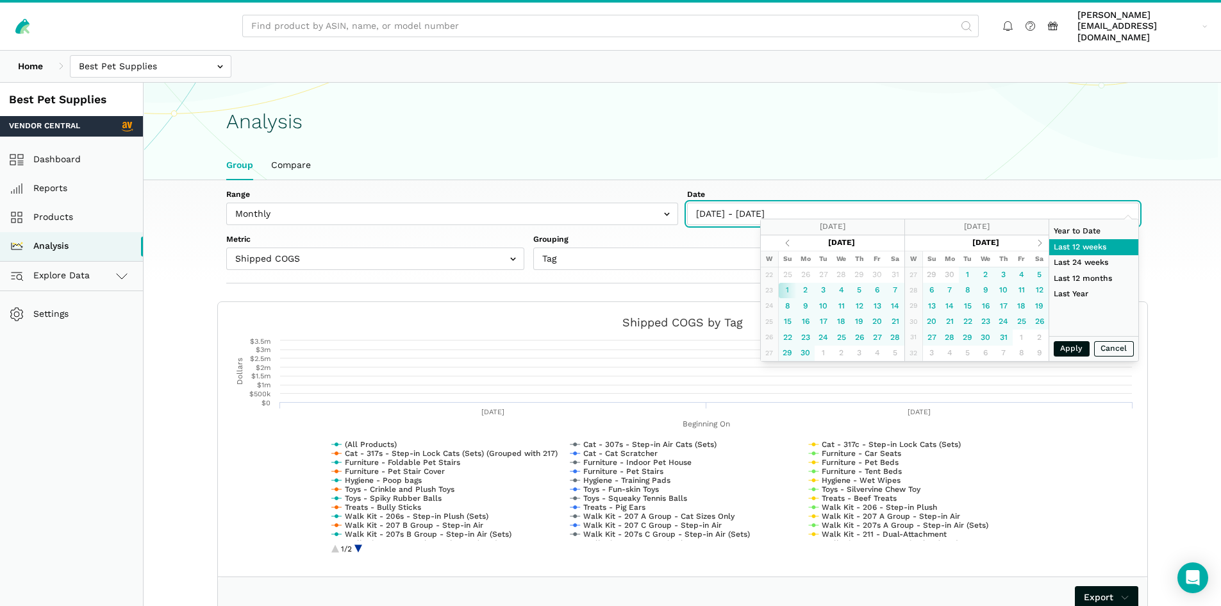
type input "[DATE]"
click at [1104, 347] on button "Cancel" at bounding box center [1114, 349] width 40 height 16
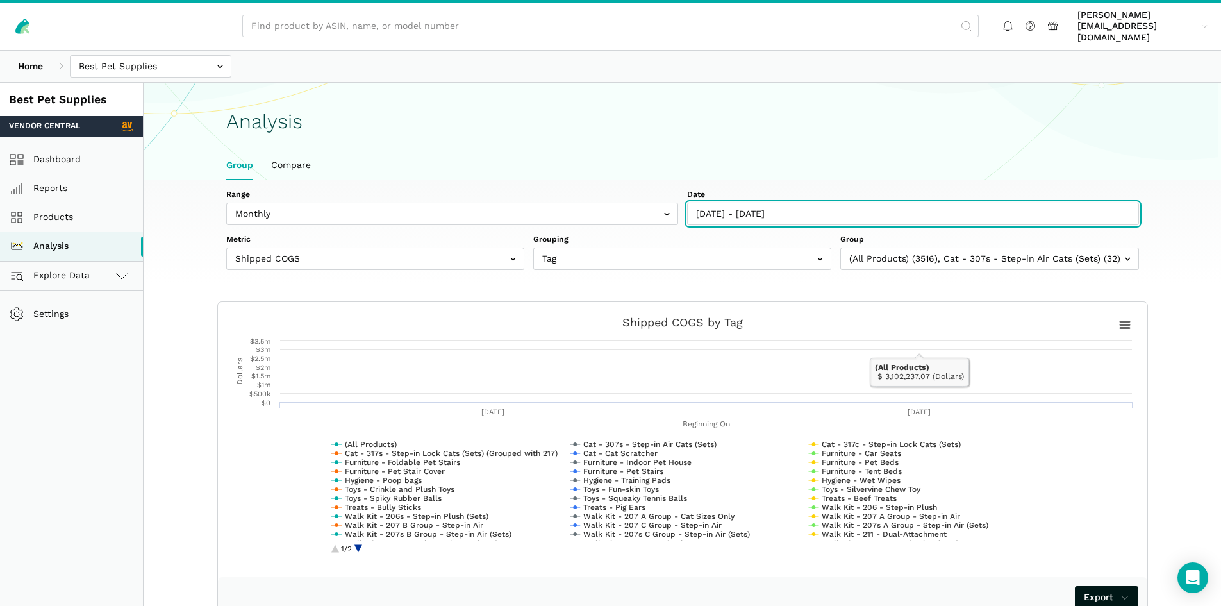
click at [805, 203] on input "[DATE] - [DATE]" at bounding box center [913, 214] width 452 height 22
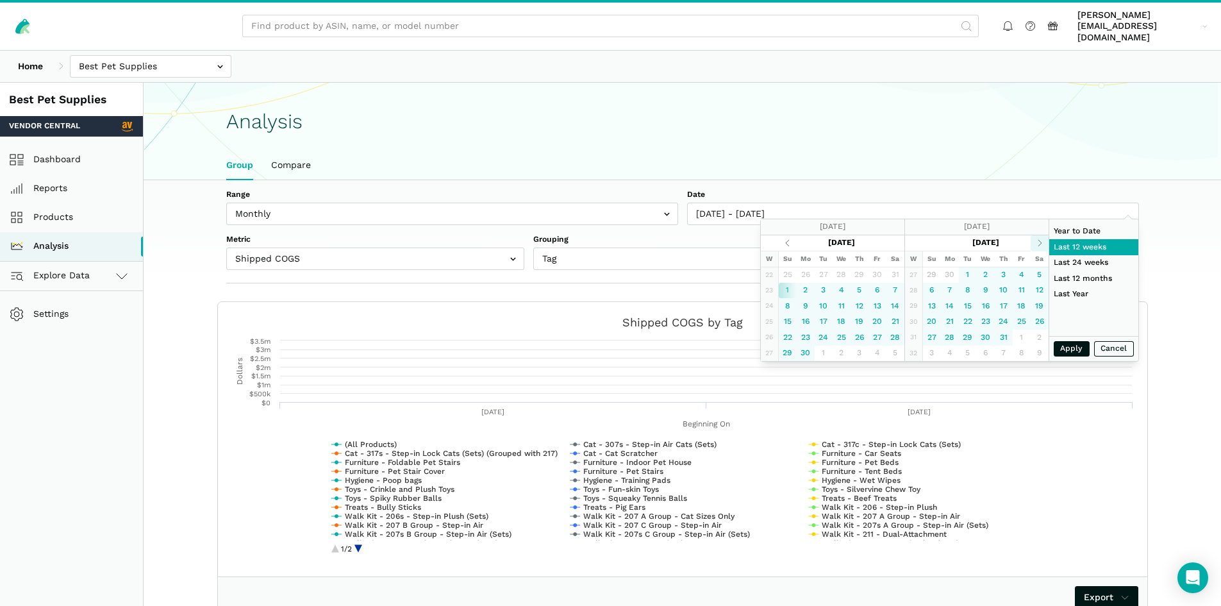
click at [1042, 248] on th at bounding box center [1040, 243] width 18 height 16
type input "[DATE]"
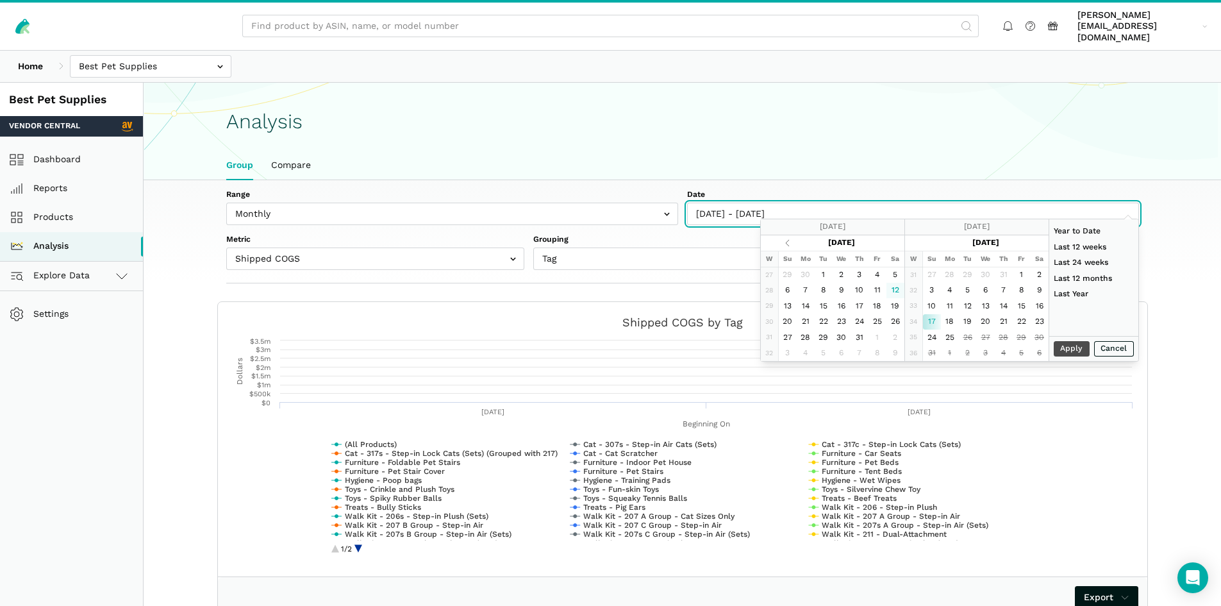
click at [698, 203] on input "[DATE] - [DATE]" at bounding box center [913, 214] width 452 height 22
type input "[DATE]"
click at [720, 207] on input "[DATE] - [DATE]" at bounding box center [913, 214] width 452 height 22
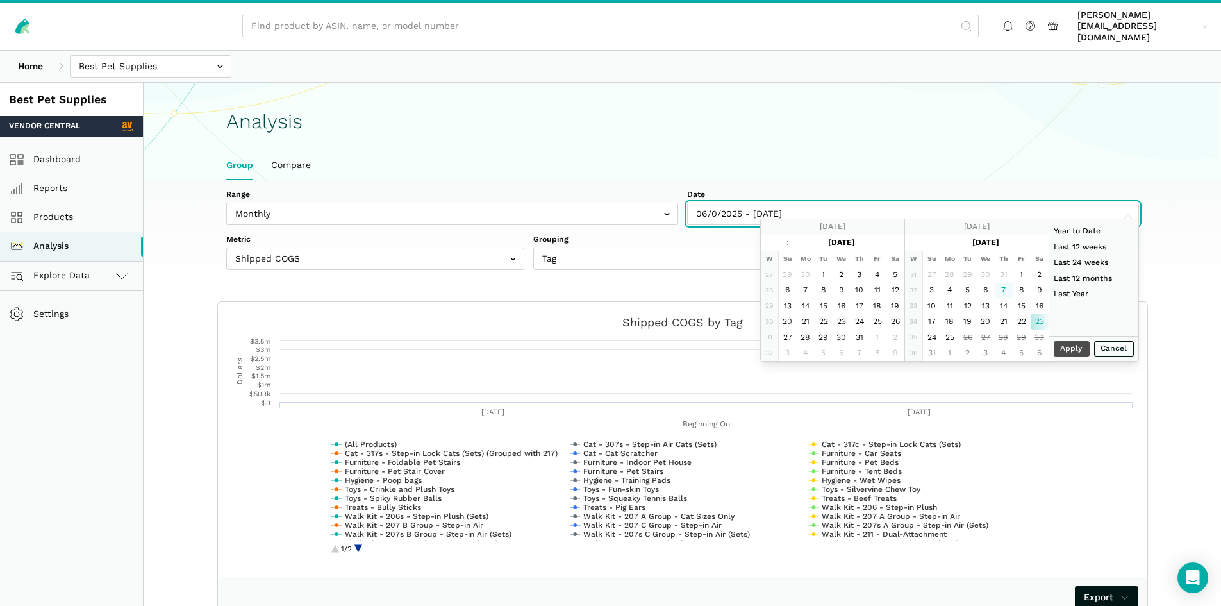
type input "06//2025 - [DATE]"
type input "[DATE]"
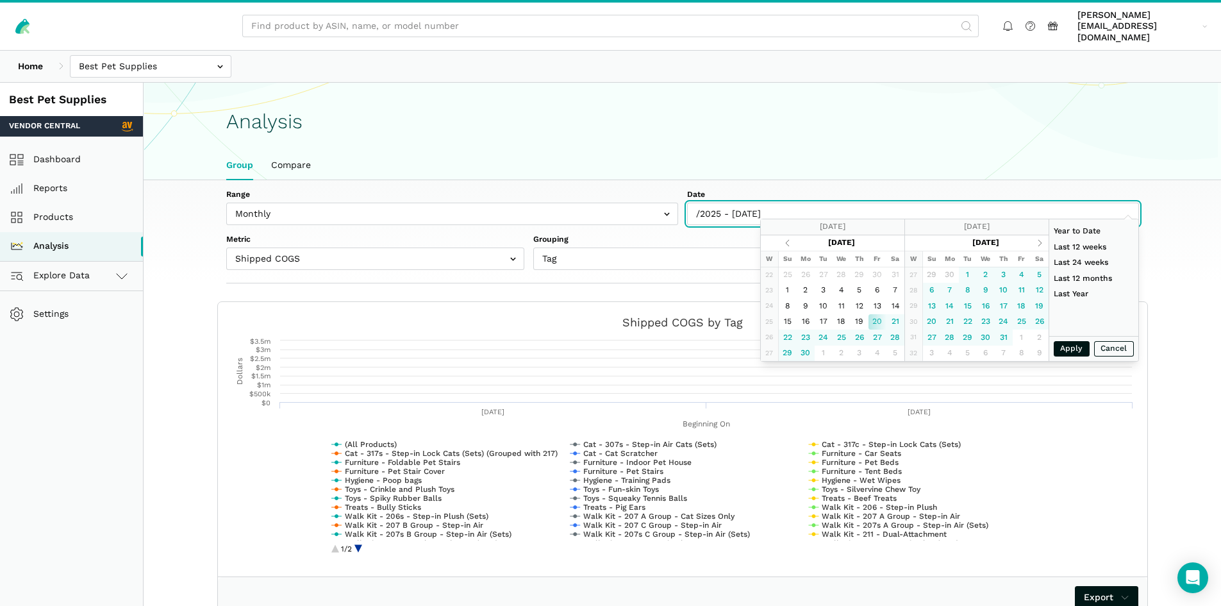
type input "8/2025 - [DATE]"
type input "[DATE]"
type input "[DATE] - [DATE]"
type input "[DATE]"
type input "[DATE] - [DATE]"
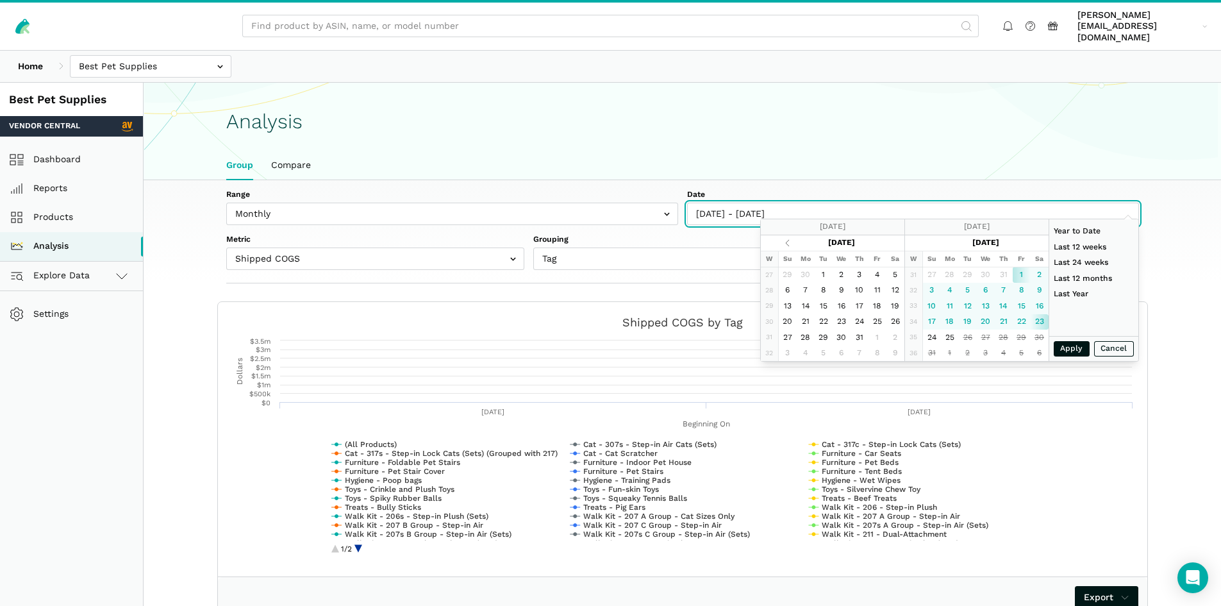
type input "[DATE]"
type input "[DATE] - [DATE]"
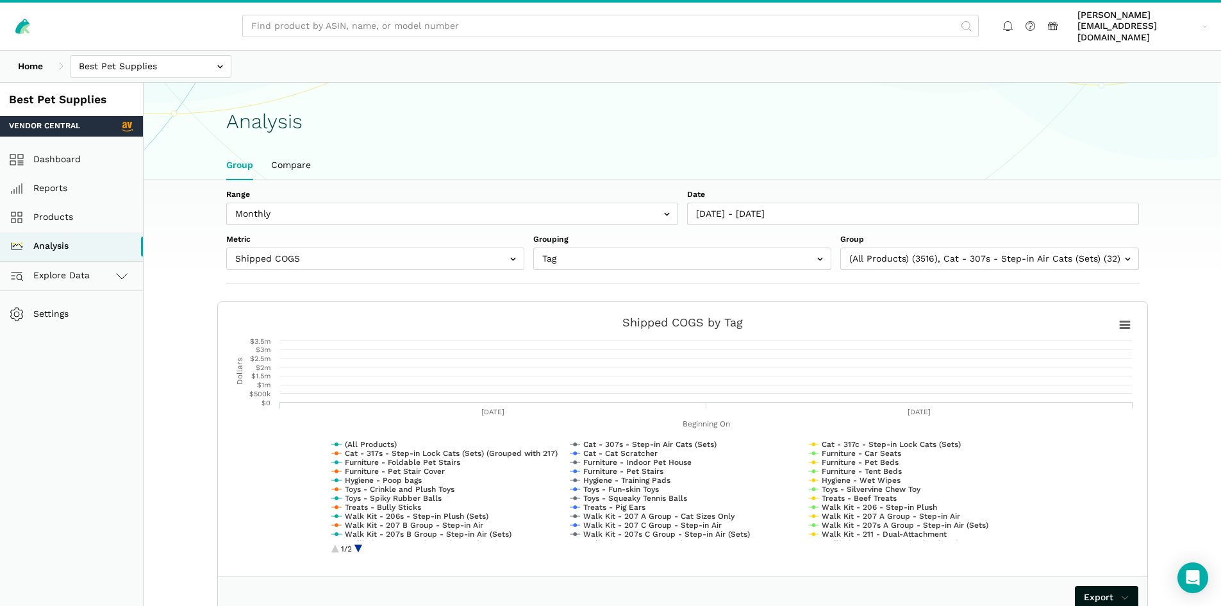
click at [878, 110] on h1 "Analysis" at bounding box center [682, 121] width 913 height 22
click at [458, 255] on input "text" at bounding box center [375, 258] width 298 height 22
click at [745, 111] on h1 "Analysis" at bounding box center [682, 121] width 913 height 22
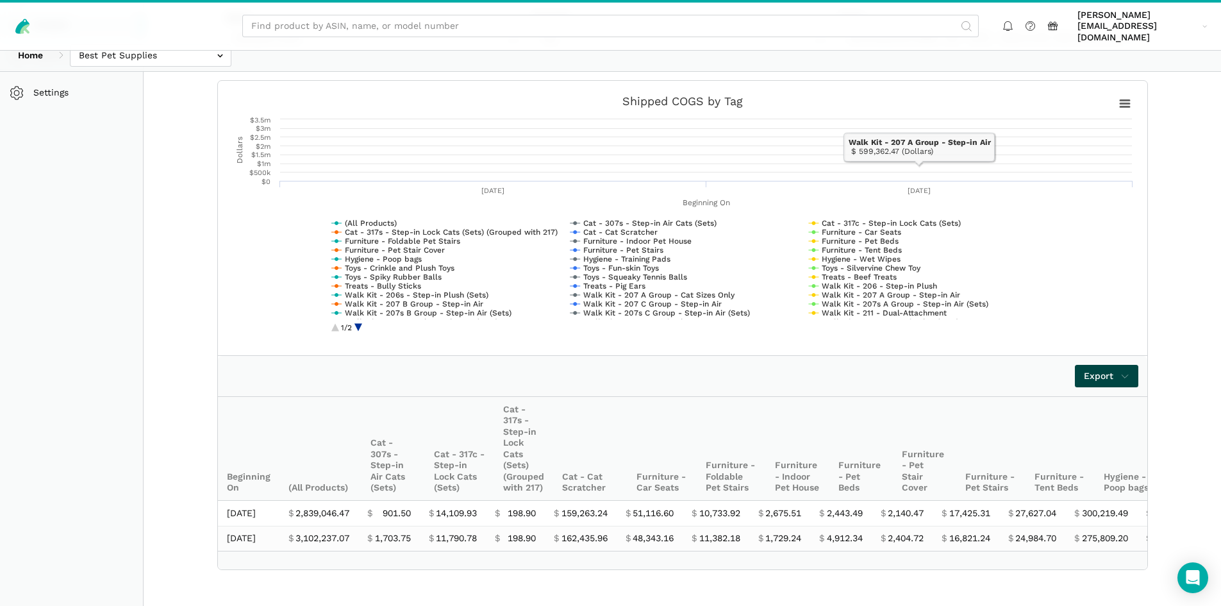
click at [1083, 365] on link "Export" at bounding box center [1106, 376] width 63 height 22
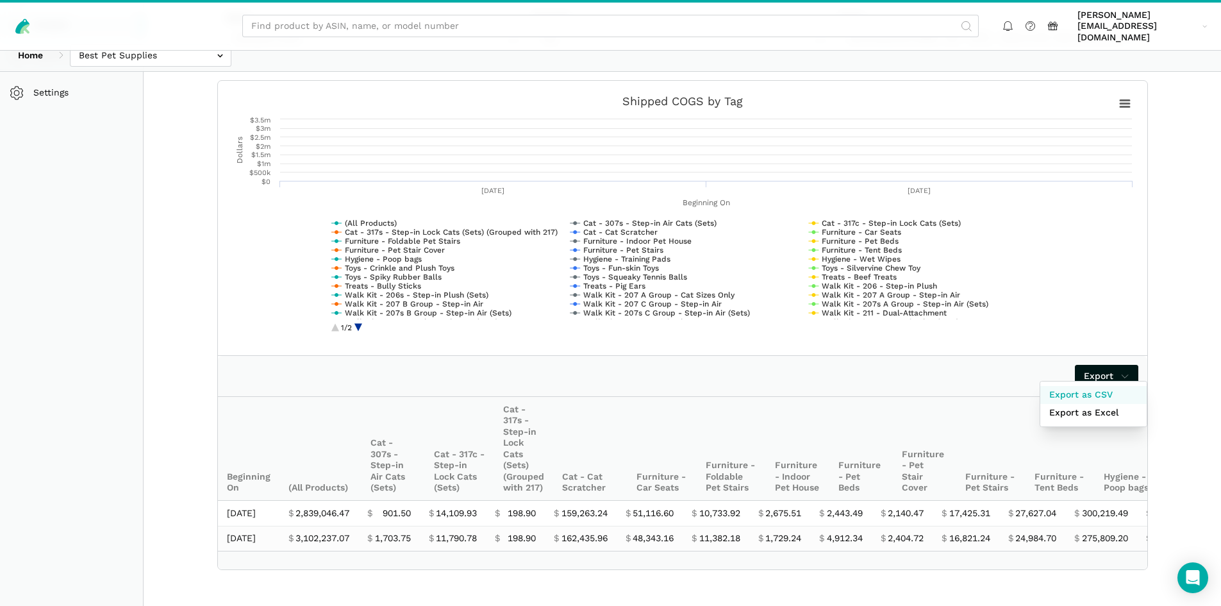
click at [1096, 388] on span "Export as CSV" at bounding box center [1080, 394] width 63 height 13
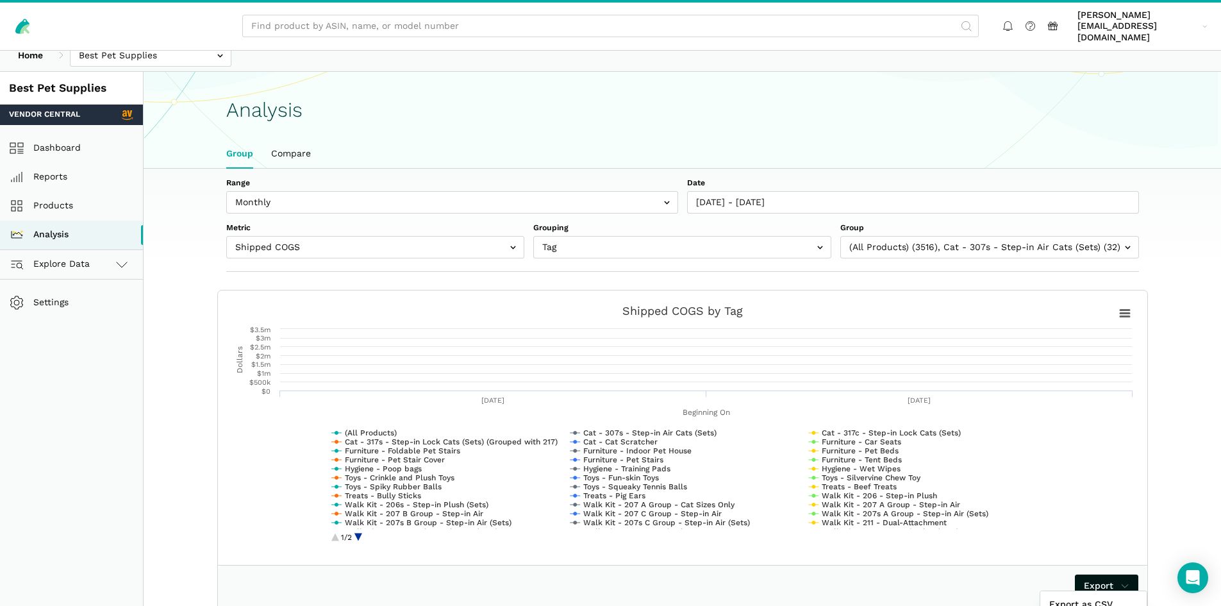
scroll to position [0, 0]
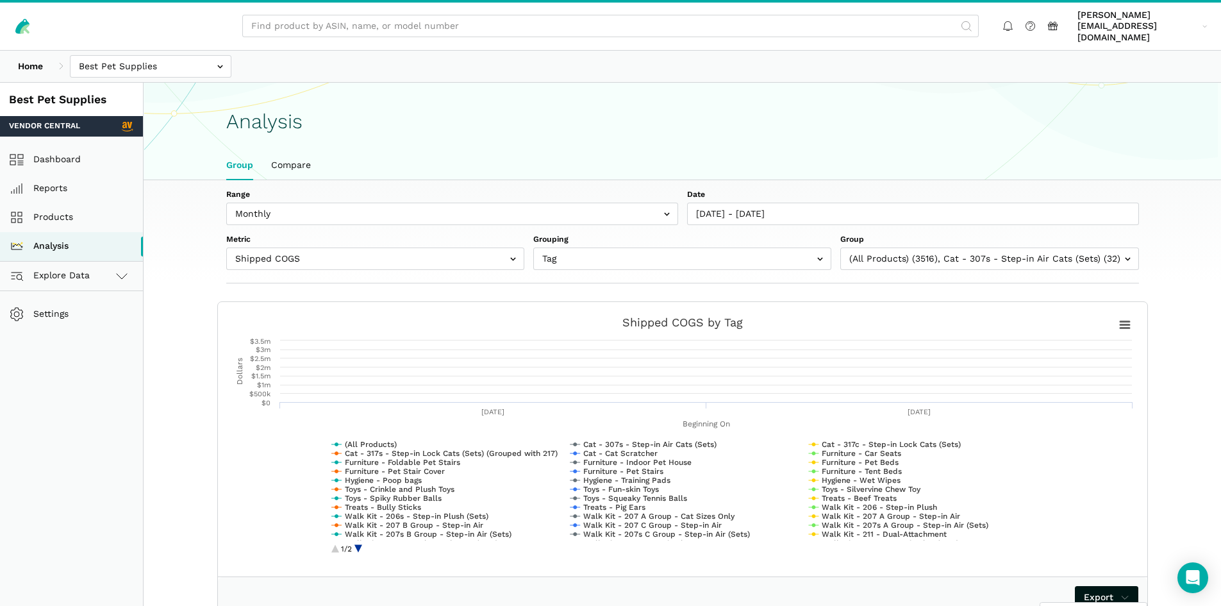
click at [810, 194] on div at bounding box center [610, 303] width 1221 height 606
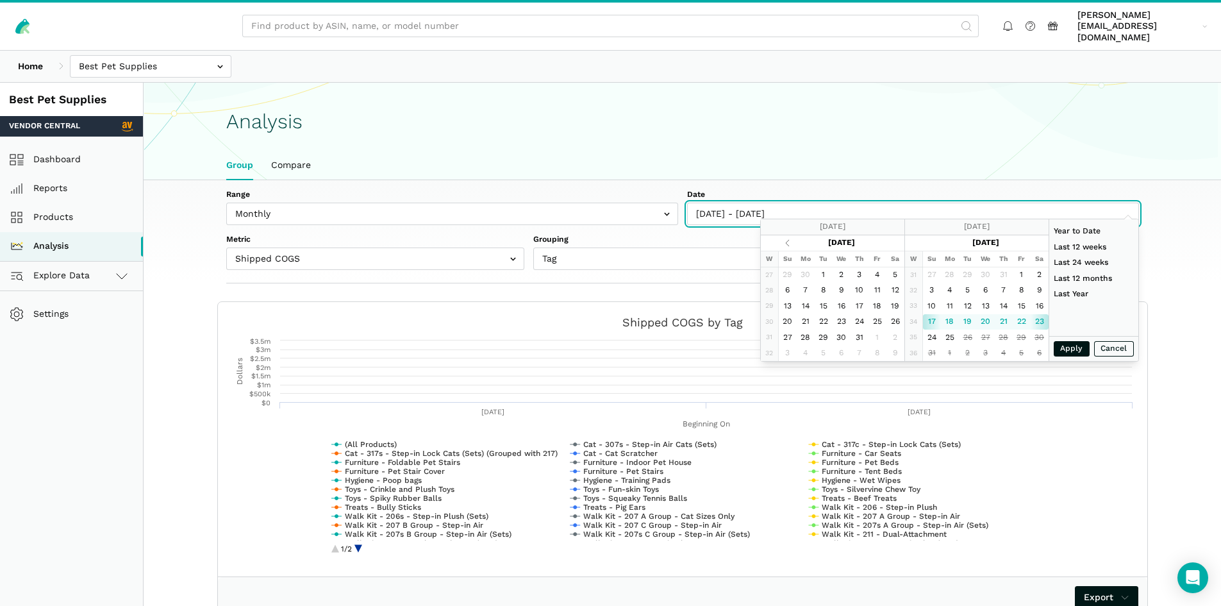
click at [813, 204] on input "[DATE] - [DATE]" at bounding box center [913, 214] width 452 height 22
click at [998, 83] on section "Analysis Group Compare" at bounding box center [682, 132] width 1077 height 98
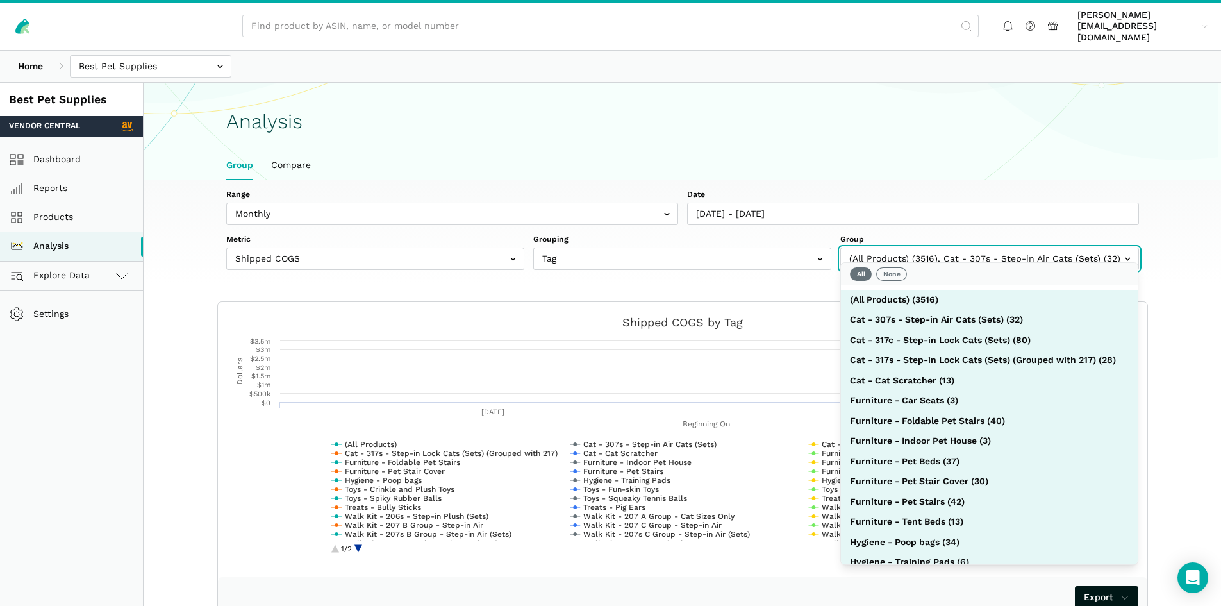
click at [947, 248] on input "text" at bounding box center [989, 258] width 298 height 22
click at [1017, 180] on div "Range Weekly Monthly Date [DATE] - [DATE] Metric Shipped COGS Net Received Net …" at bounding box center [682, 231] width 985 height 103
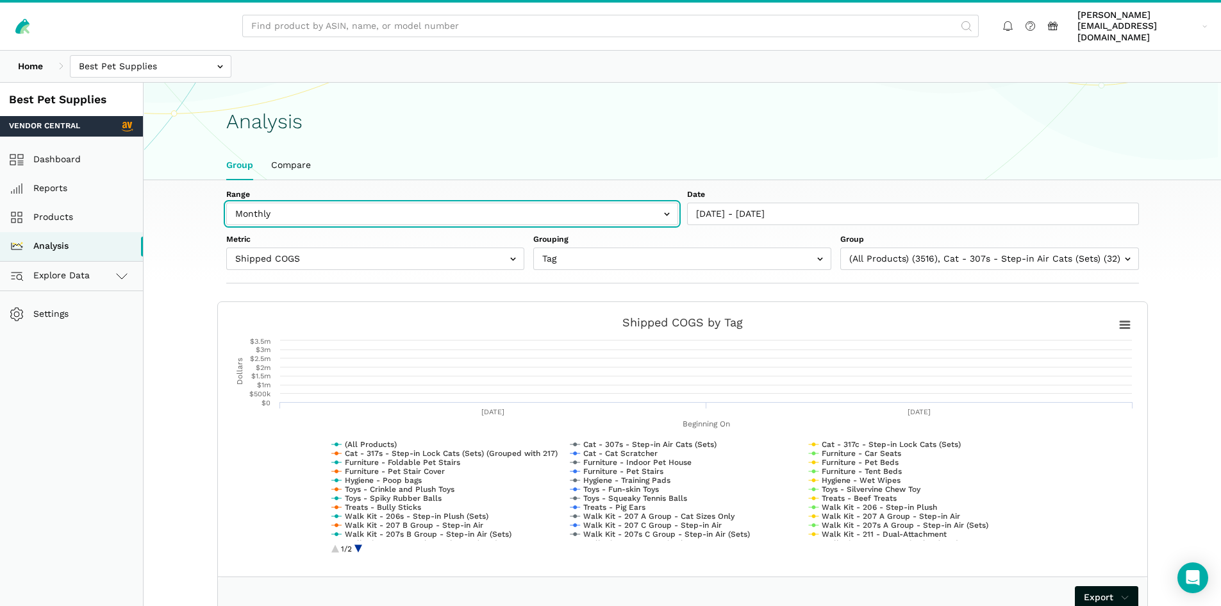
click at [472, 206] on input "text" at bounding box center [452, 214] width 452 height 22
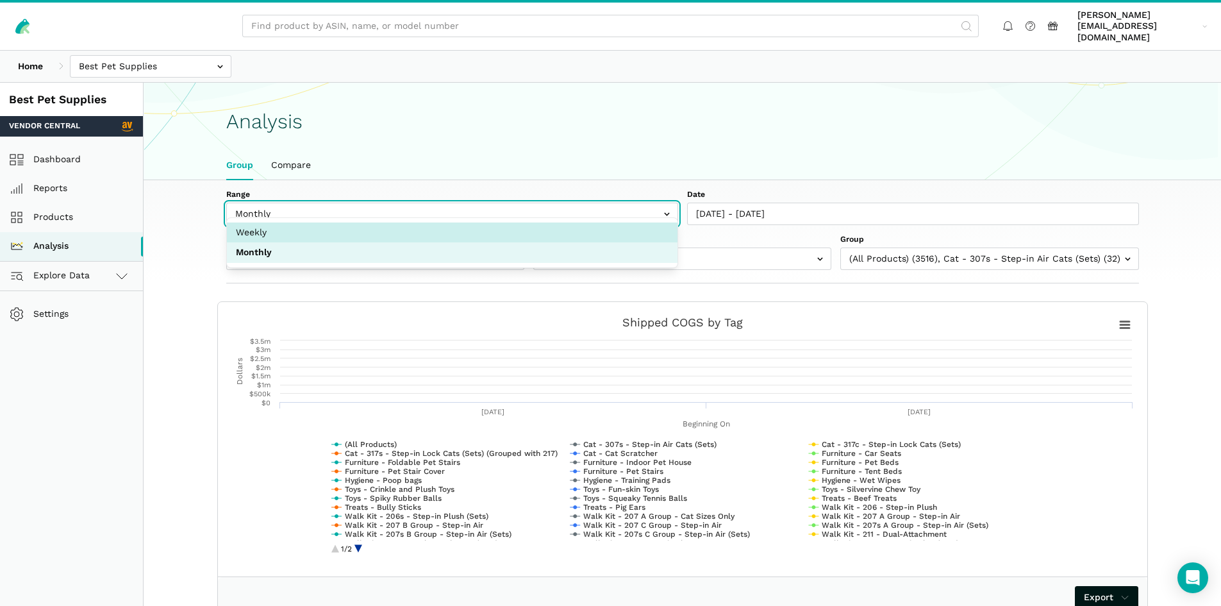
select select "weekly"
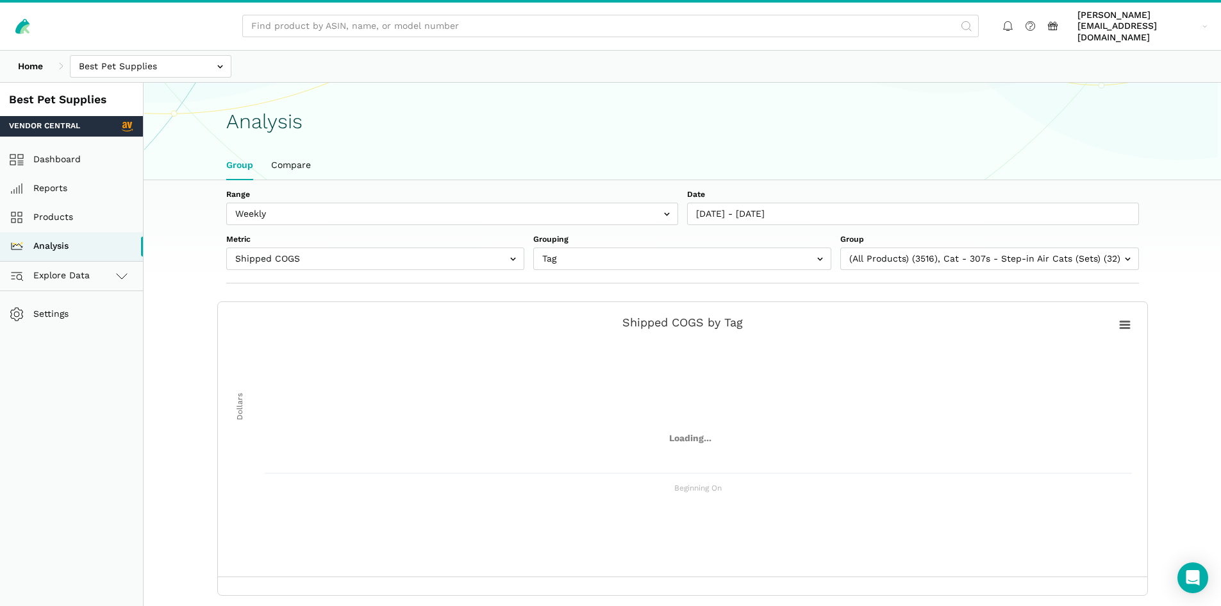
click at [728, 116] on h1 "Analysis" at bounding box center [682, 121] width 913 height 22
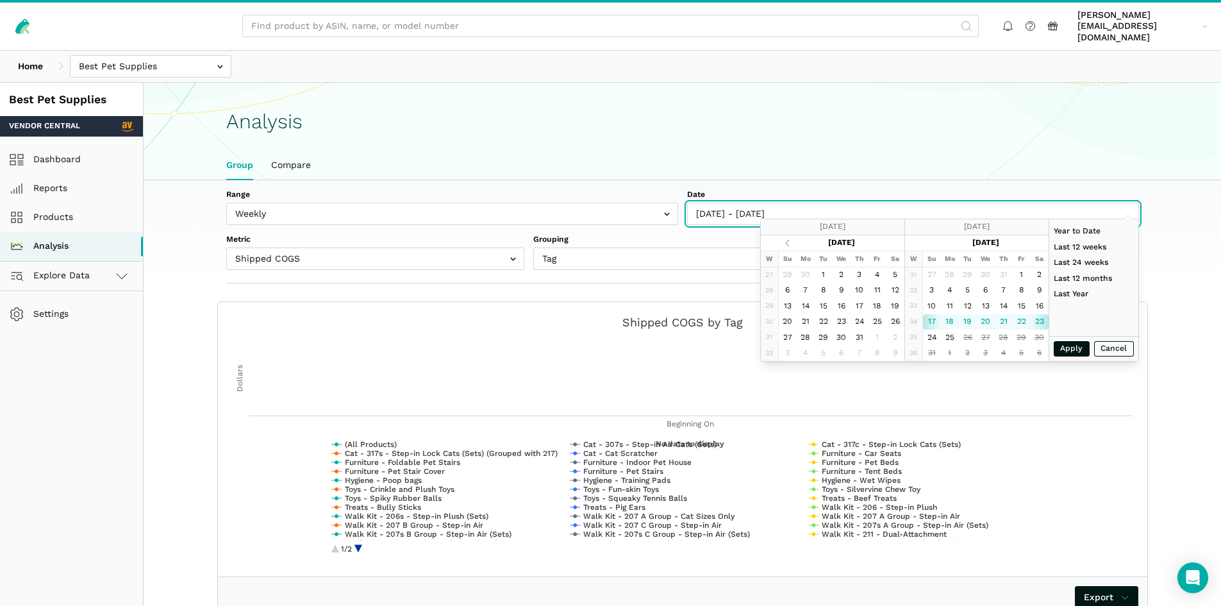
click at [854, 210] on input "[DATE] - [DATE]" at bounding box center [913, 214] width 452 height 22
type input "[DATE]"
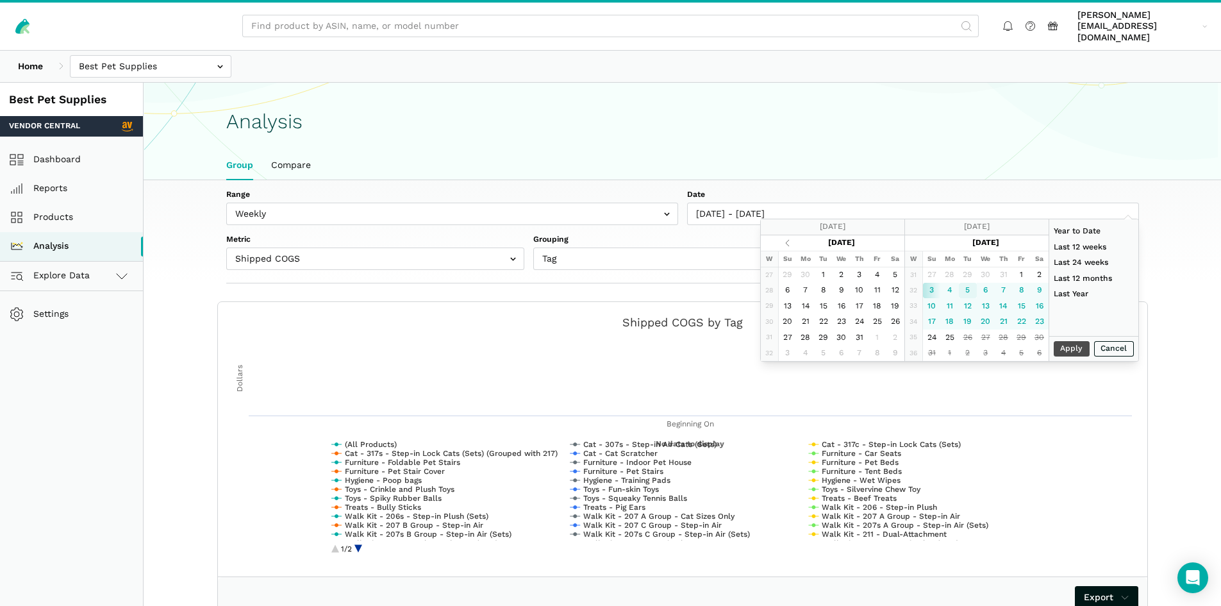
type input "[DATE]"
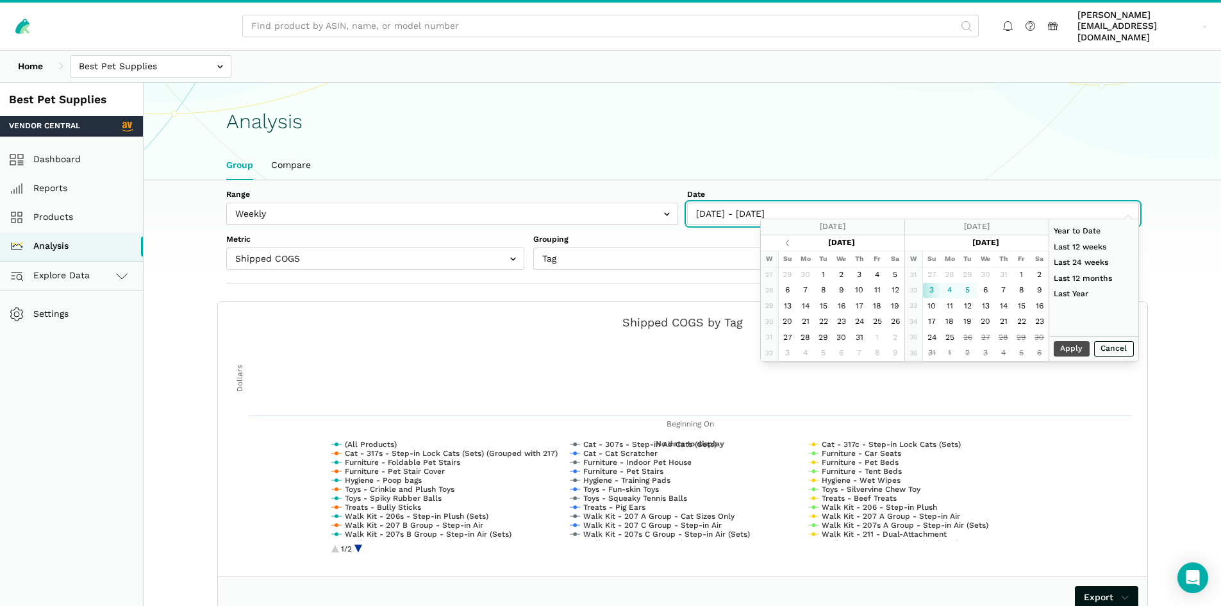
click at [719, 204] on input "[DATE] - [DATE]" at bounding box center [913, 214] width 452 height 22
type input "[DATE] - [DATE]"
type input "[DATE]"
type input "08//2025 - [DATE]"
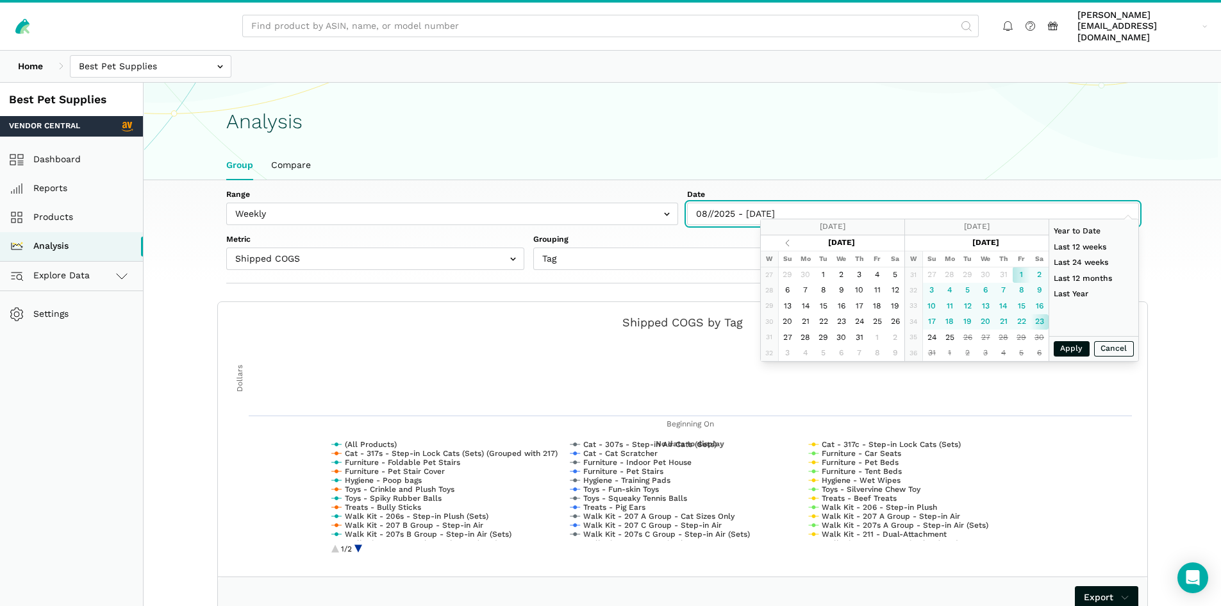
type input "[DATE]"
type input "[DATE] - [DATE]"
type input "[DATE]"
type input "[DATE] - [DATE]"
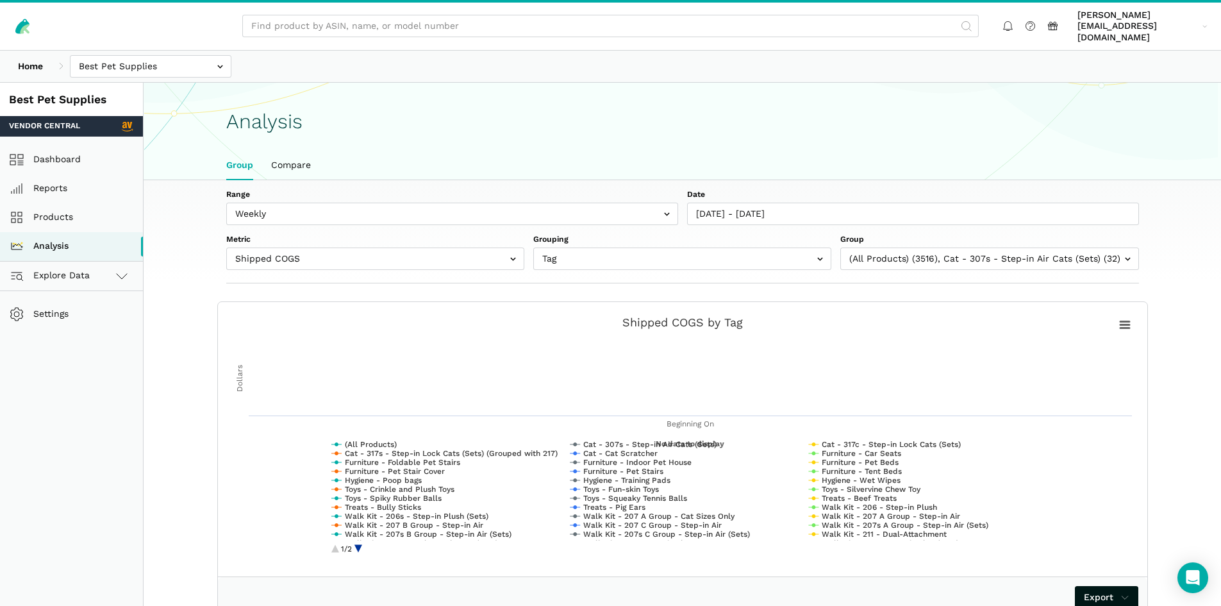
click at [845, 132] on section "Analysis Group Compare" at bounding box center [682, 132] width 1077 height 98
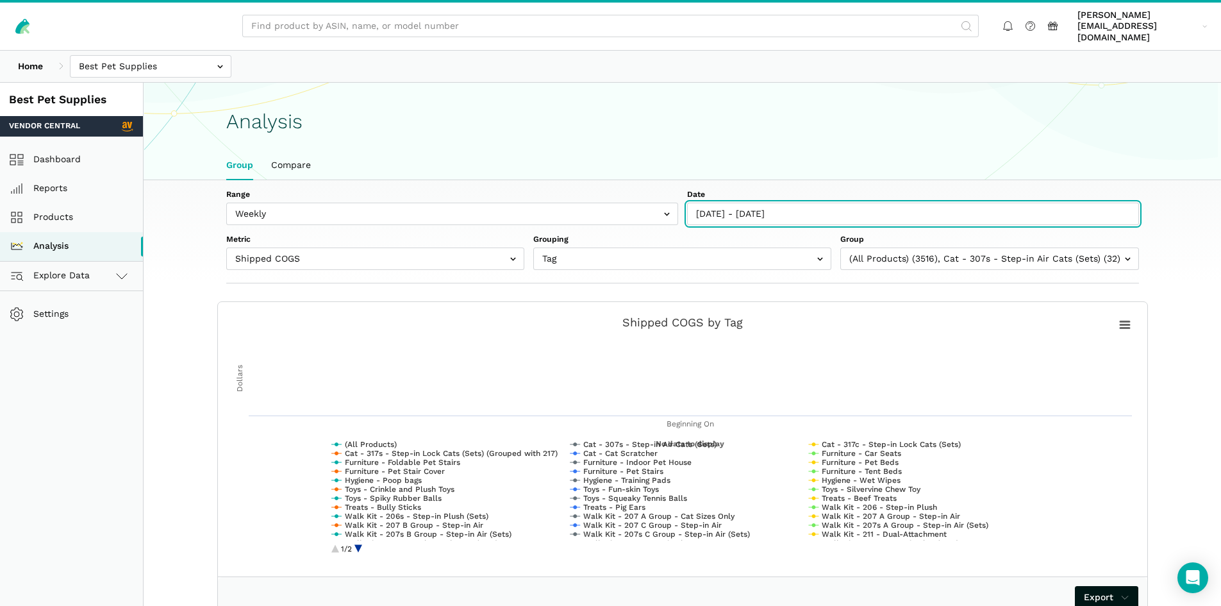
click at [896, 208] on input "[DATE] - [DATE]" at bounding box center [913, 214] width 452 height 22
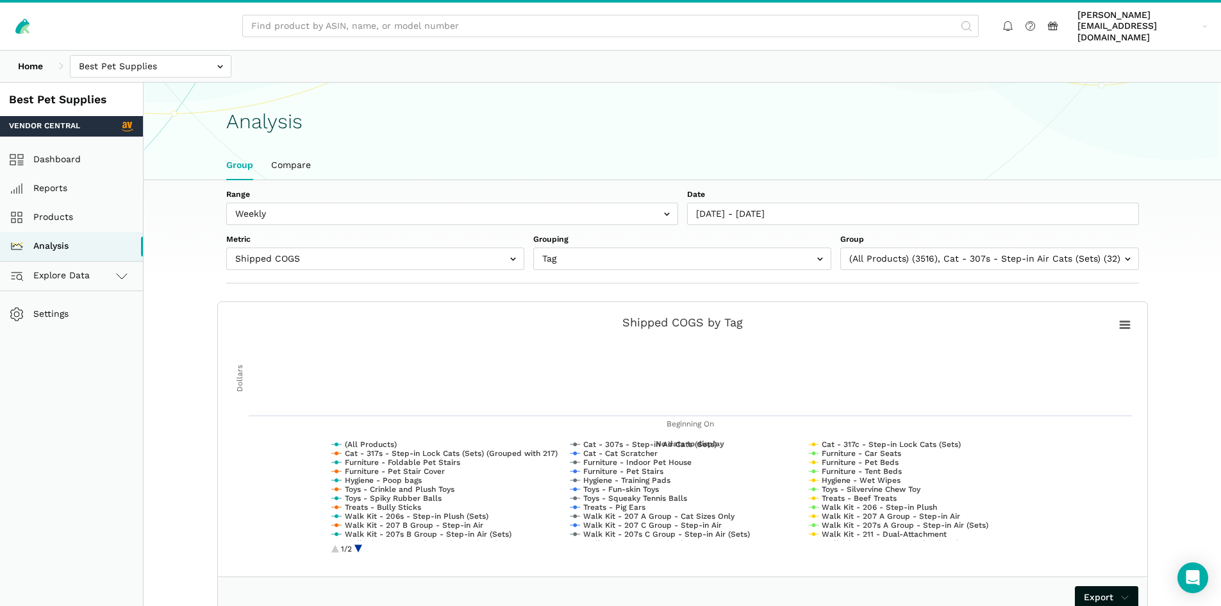
click at [890, 88] on section "Analysis Group Compare" at bounding box center [682, 132] width 1077 height 98
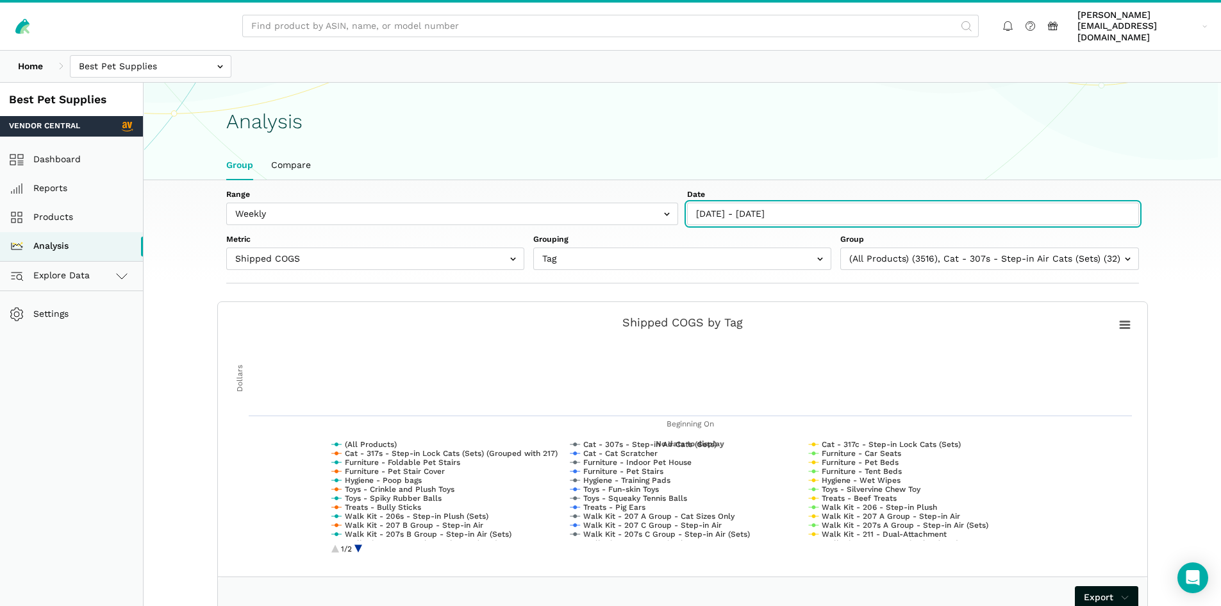
click at [806, 203] on input "[DATE] - [DATE]" at bounding box center [913, 214] width 452 height 22
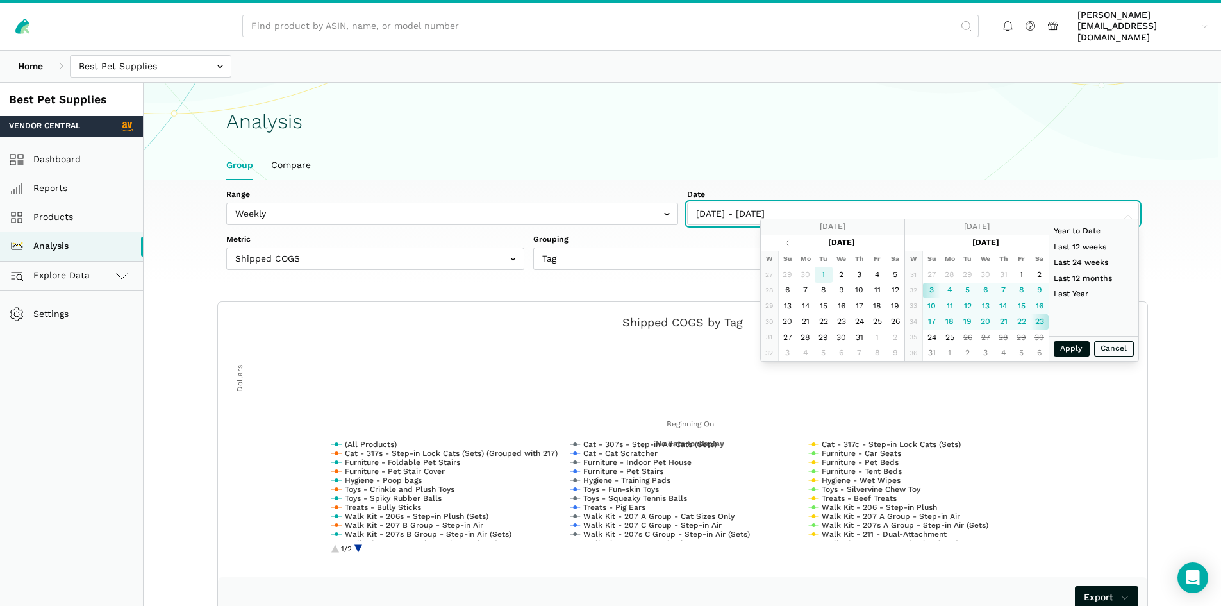
type input "[DATE]"
click at [713, 203] on input "[DATE] - [DATE]" at bounding box center [913, 214] width 452 height 22
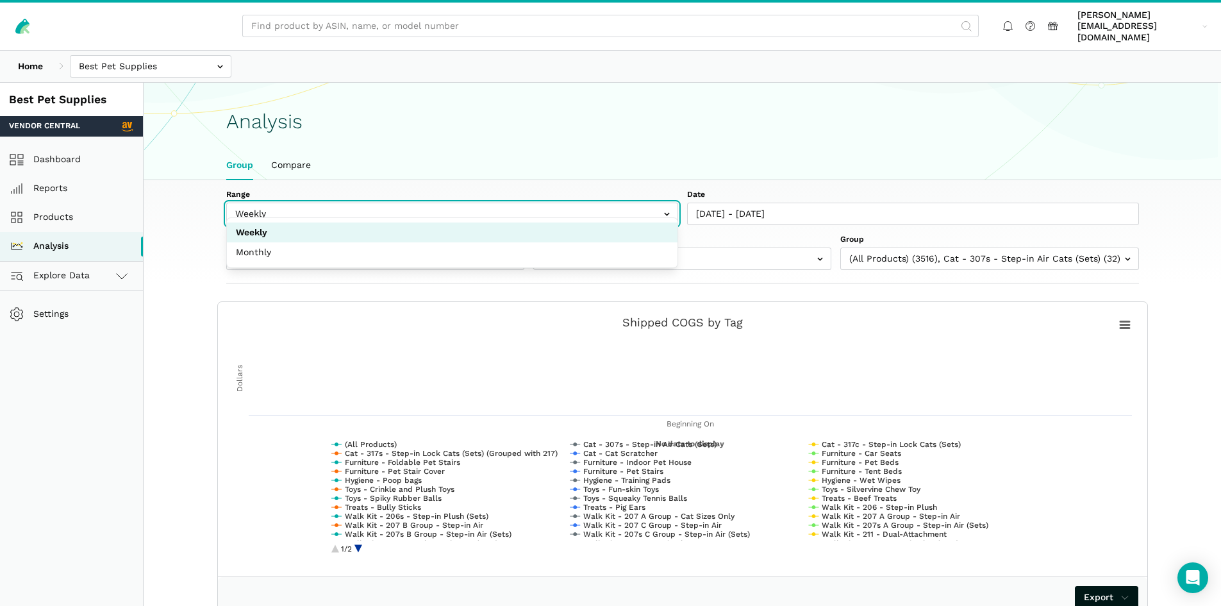
click at [499, 210] on input "text" at bounding box center [452, 214] width 452 height 22
click at [501, 203] on input "text" at bounding box center [452, 214] width 452 height 22
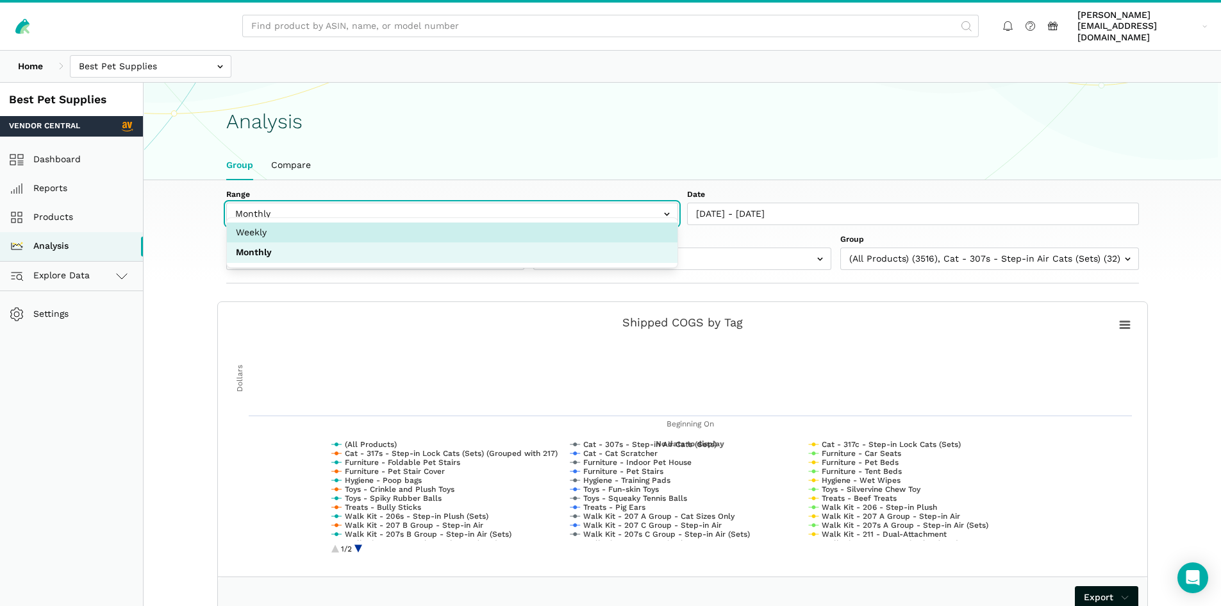
select select "weekly"
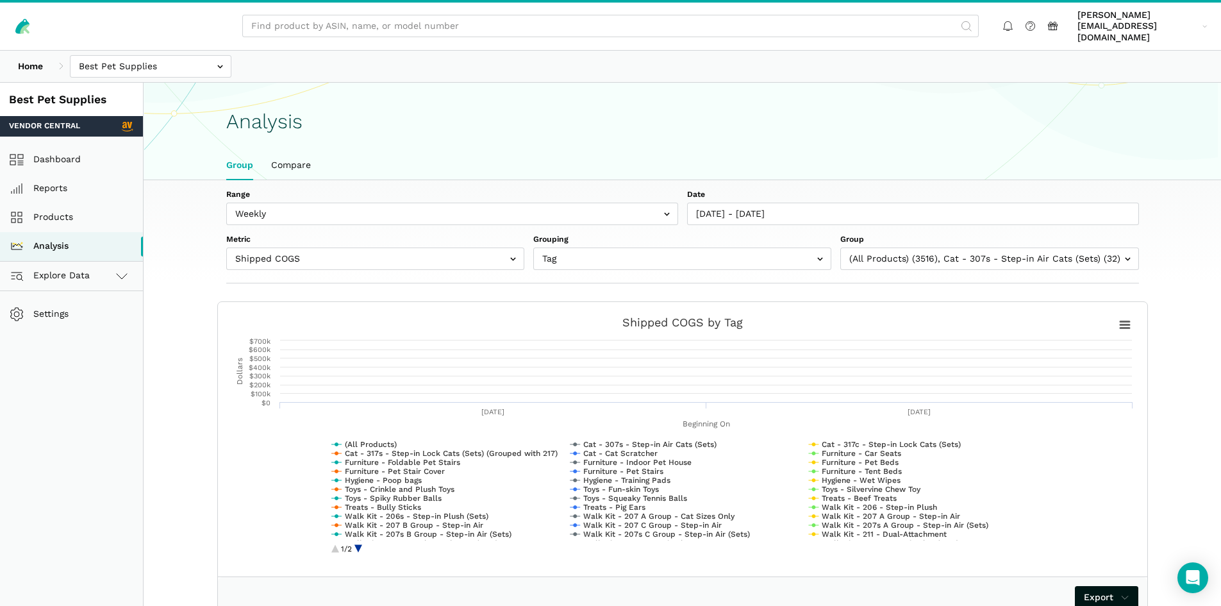
click at [949, 137] on section "Analysis Group Compare" at bounding box center [682, 132] width 1077 height 98
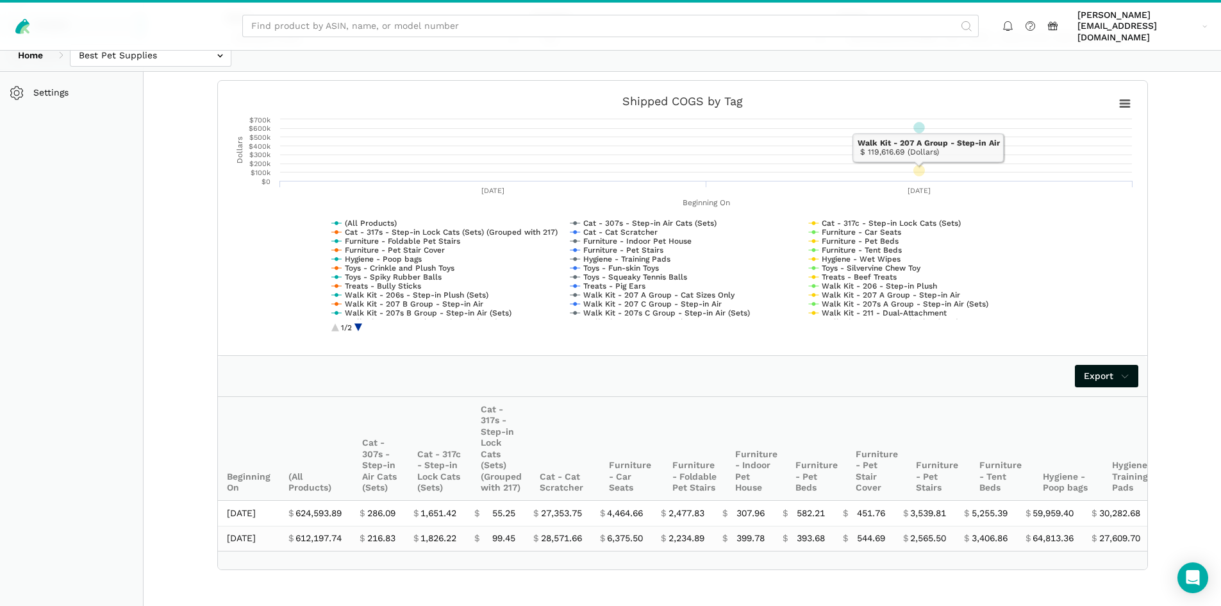
scroll to position [242, 0]
click at [1115, 369] on span "Export" at bounding box center [1107, 375] width 46 height 13
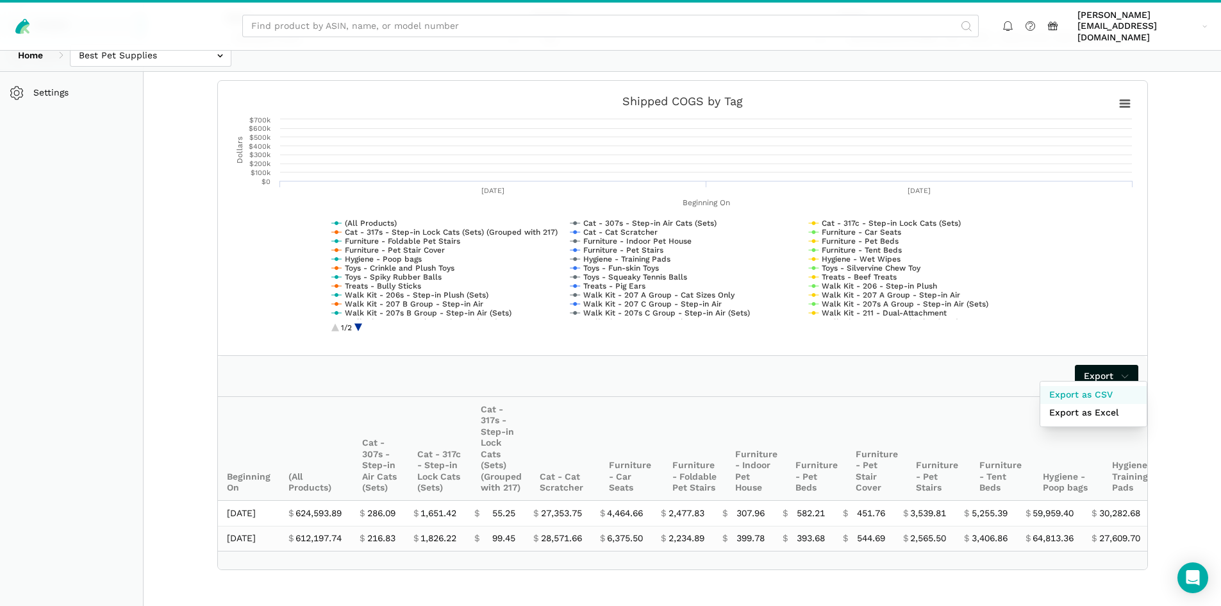
click at [1097, 388] on span "Export as CSV" at bounding box center [1080, 394] width 63 height 13
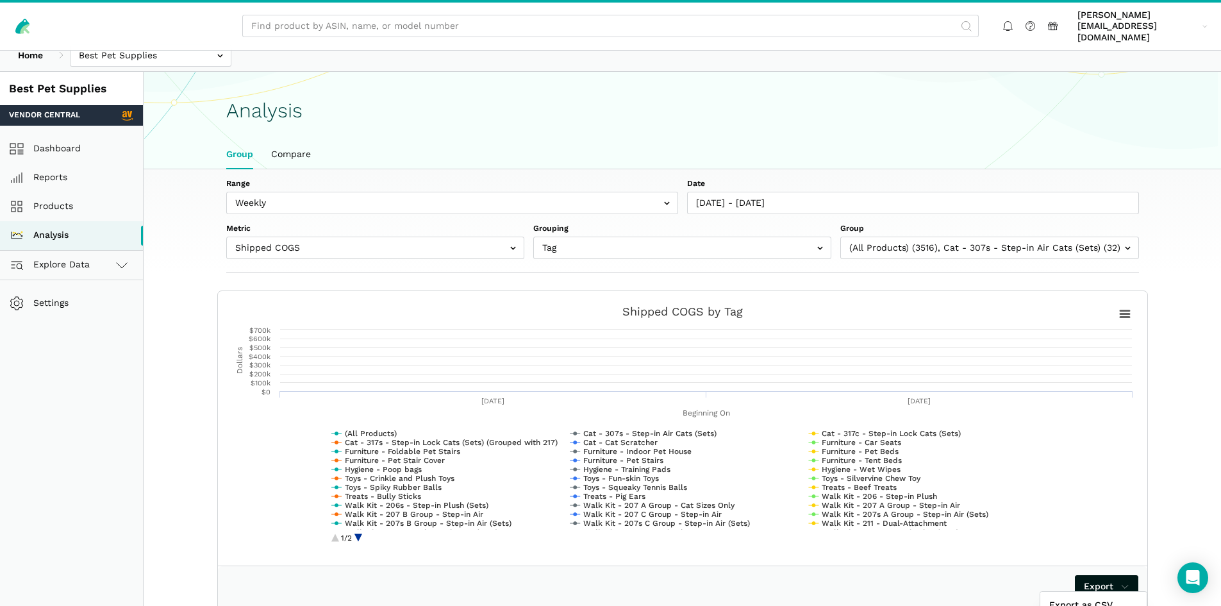
scroll to position [0, 0]
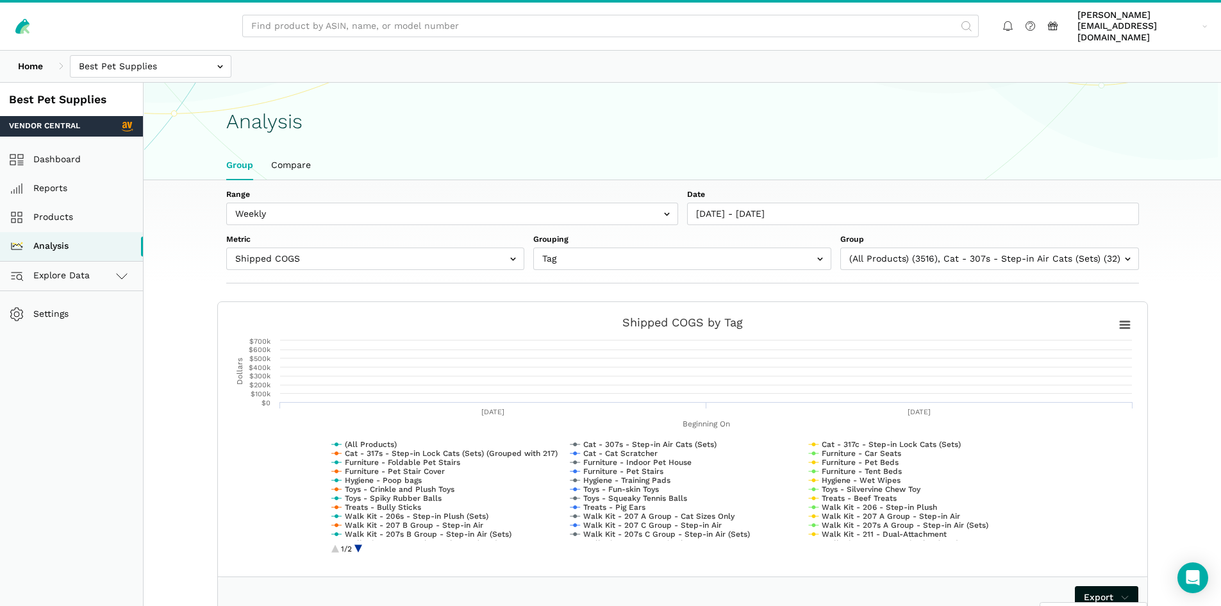
click at [808, 197] on div at bounding box center [610, 303] width 1221 height 606
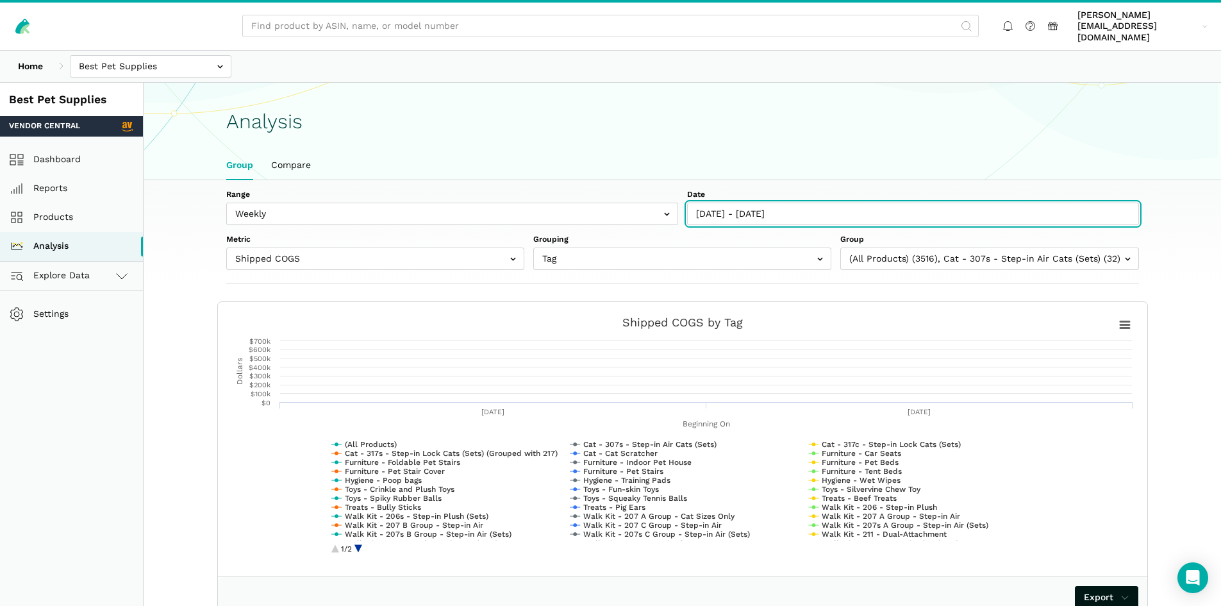
type input "[DATE]"
click at [812, 208] on input "[DATE] - [DATE]" at bounding box center [913, 214] width 452 height 22
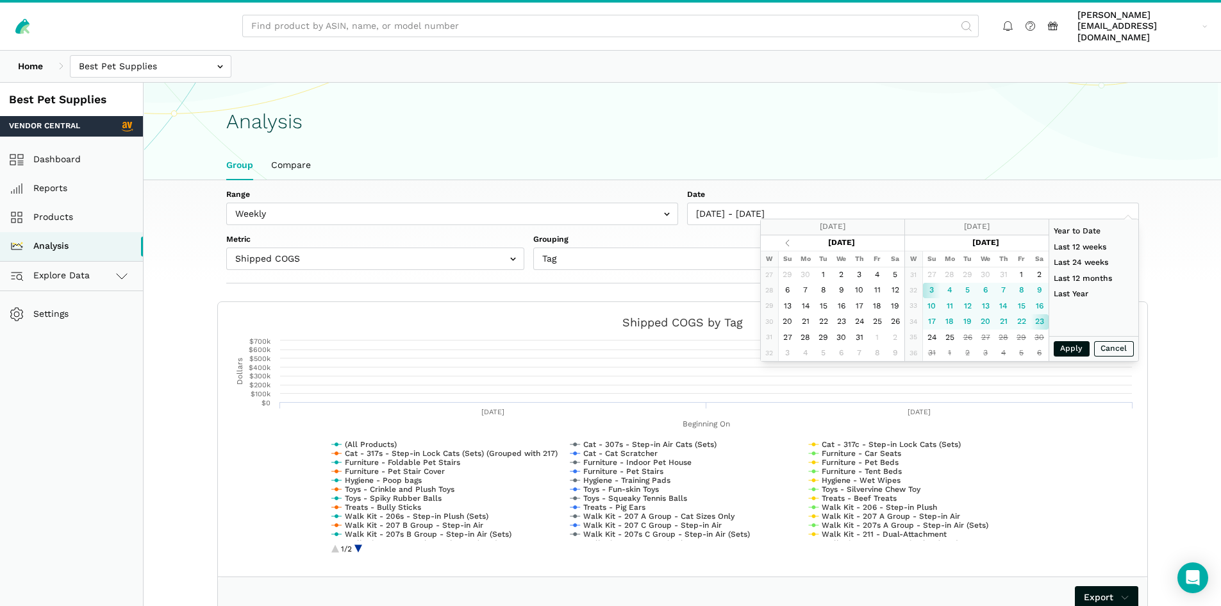
type input "[DATE]"
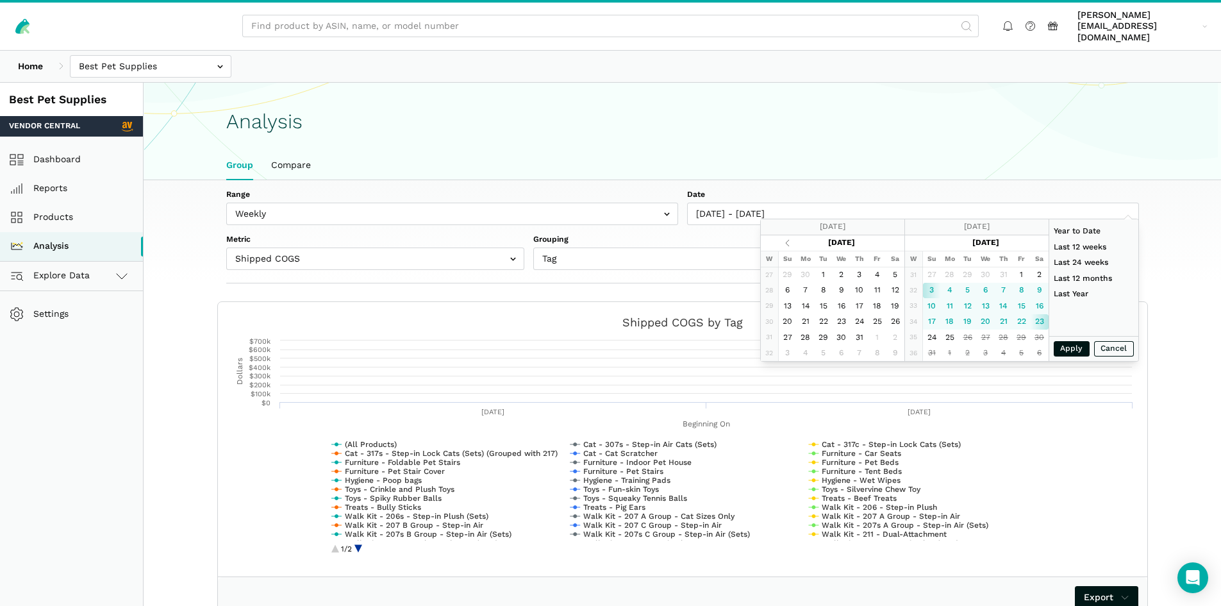
click at [820, 83] on section "Analysis Group Compare" at bounding box center [682, 132] width 1077 height 98
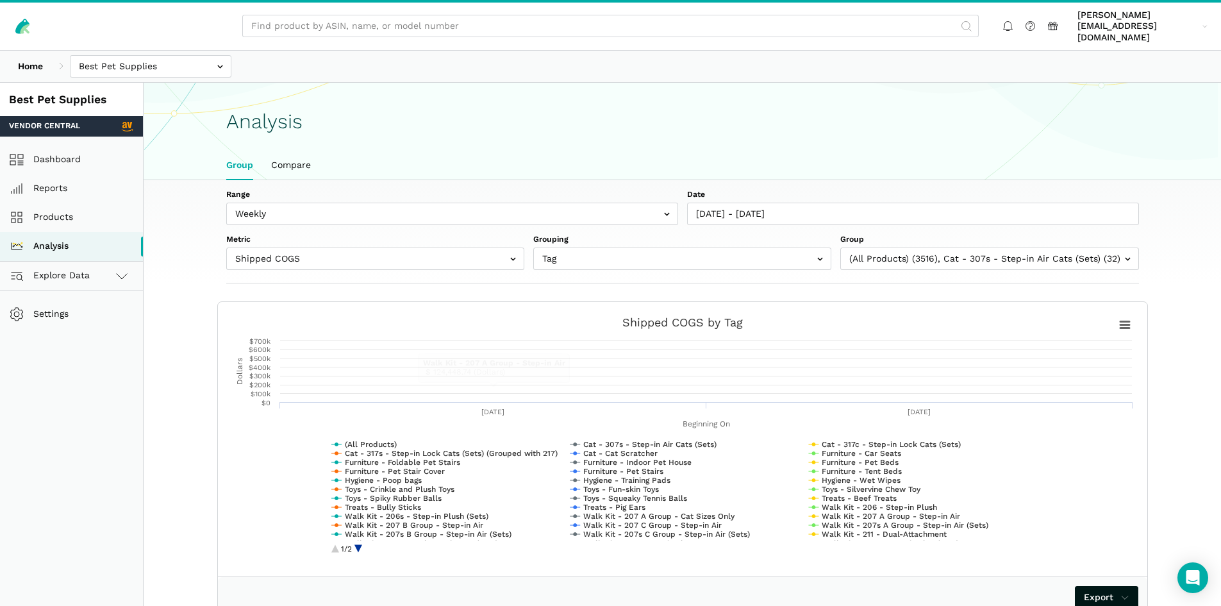
click at [362, 535] on rect at bounding box center [682, 439] width 911 height 256
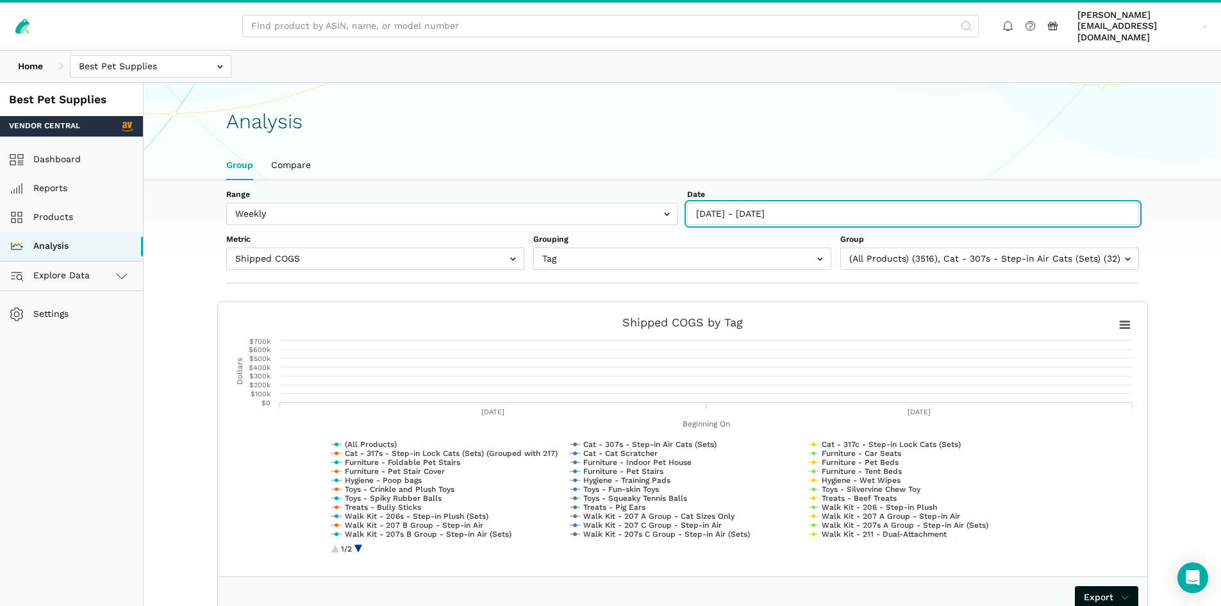
click at [815, 206] on input "[DATE] - [DATE]" at bounding box center [913, 214] width 452 height 22
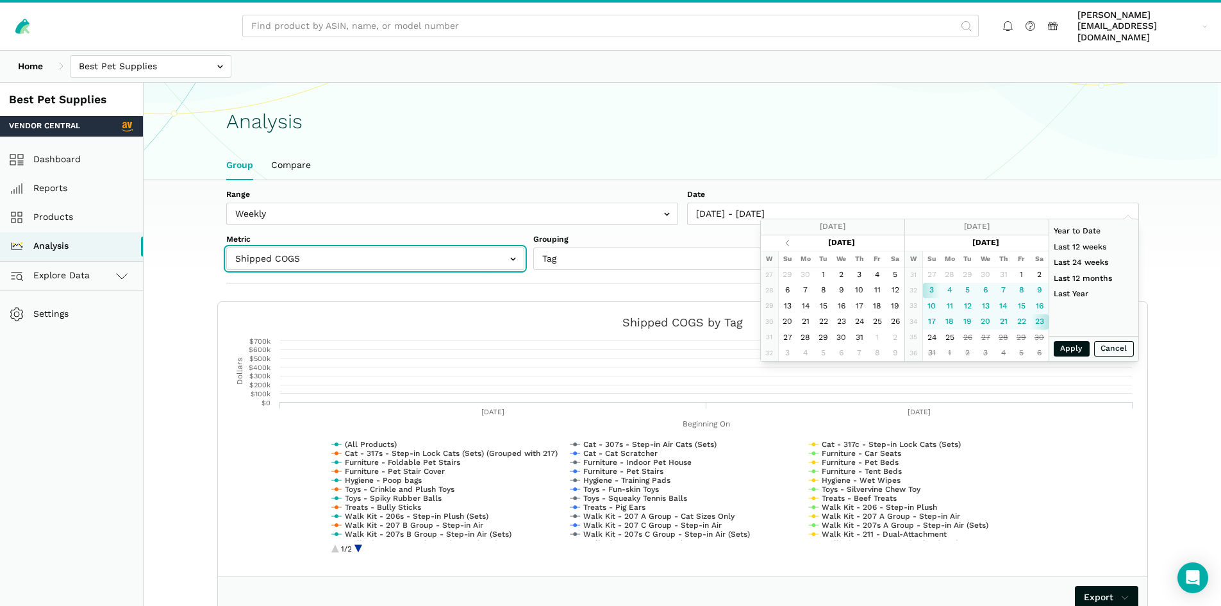
click at [379, 256] on input "text" at bounding box center [375, 258] width 298 height 22
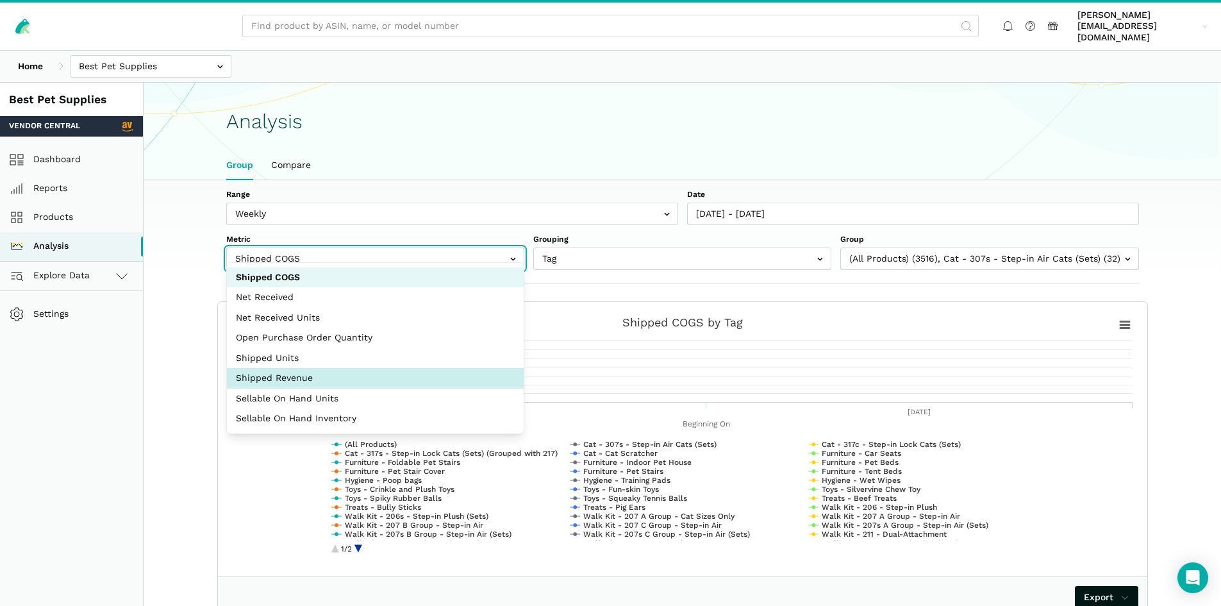
select select "shipped_revenue_cents"
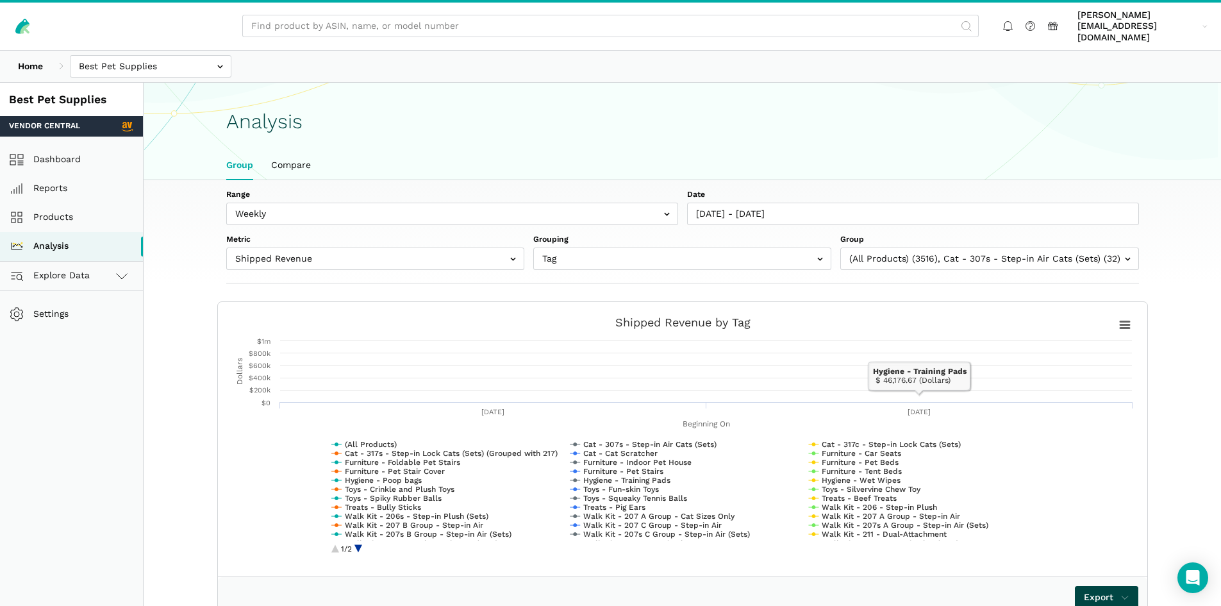
click at [1097, 590] on span "Export" at bounding box center [1107, 596] width 46 height 13
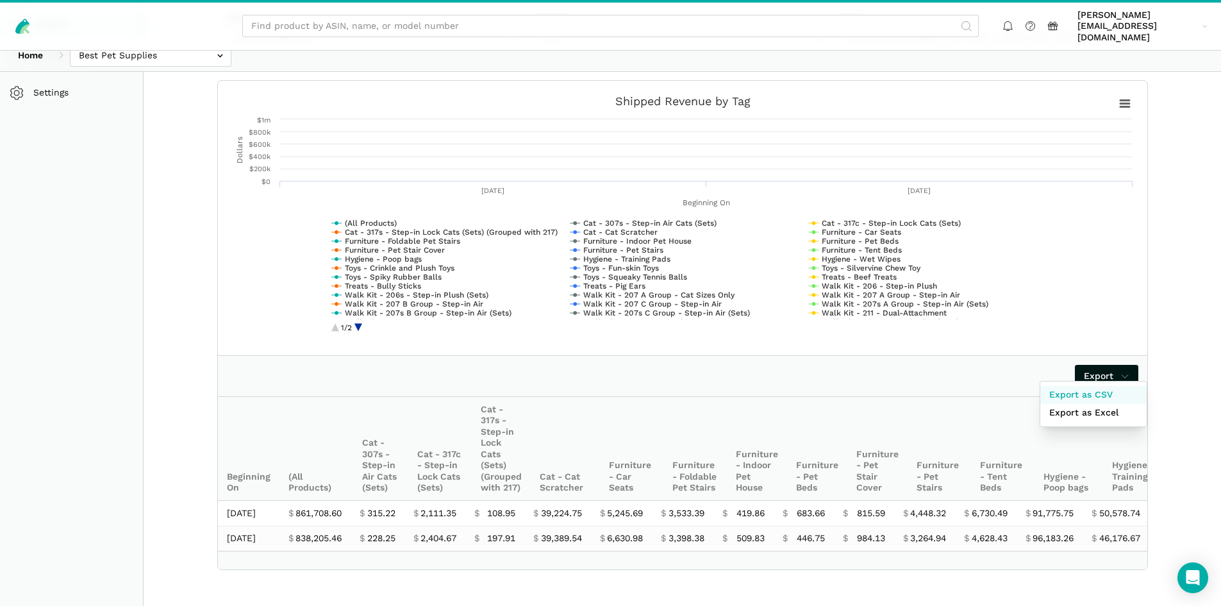
click at [1094, 388] on span "Export as CSV" at bounding box center [1080, 394] width 63 height 13
